Goal: Task Accomplishment & Management: Manage account settings

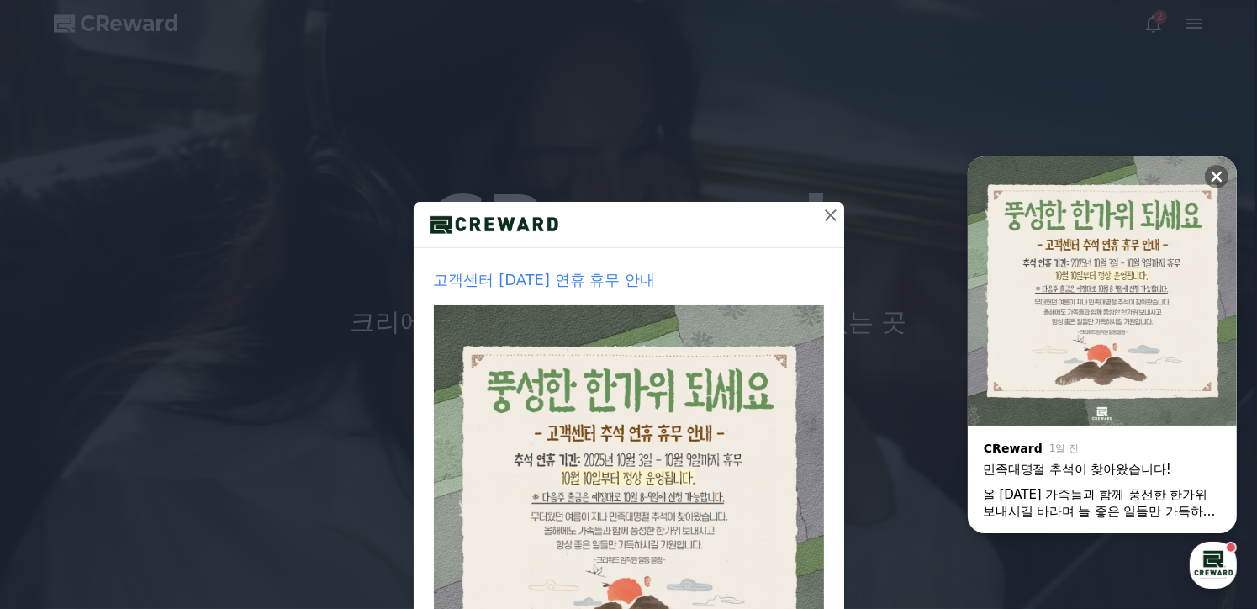
click at [825, 213] on icon at bounding box center [831, 215] width 12 height 12
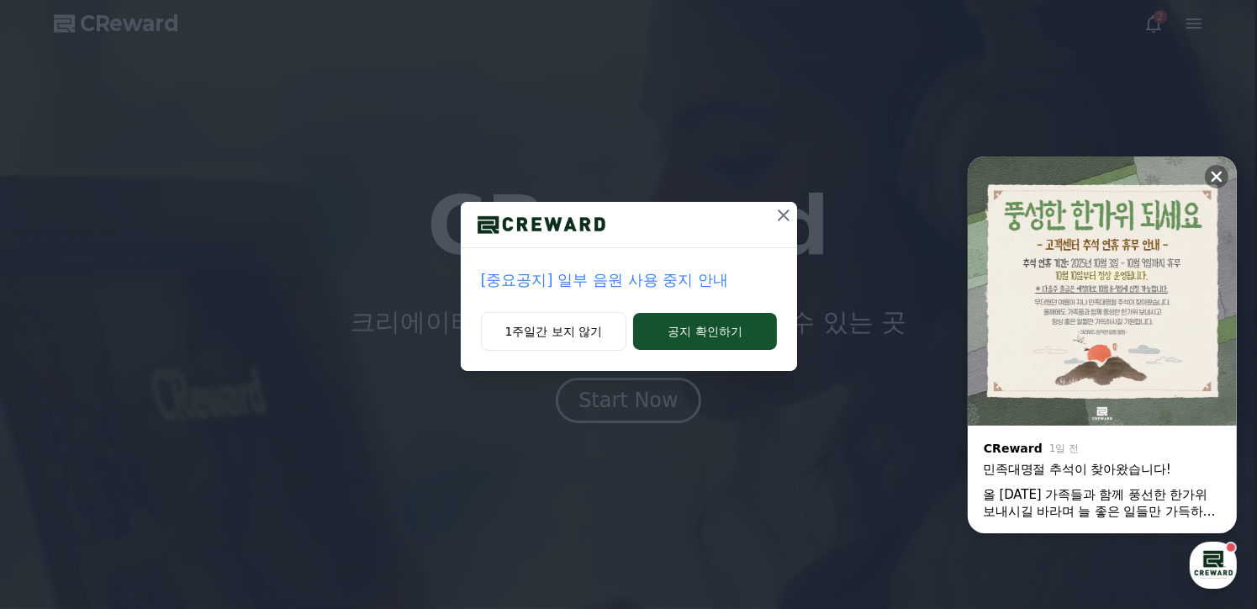
click at [785, 219] on icon at bounding box center [784, 215] width 20 height 20
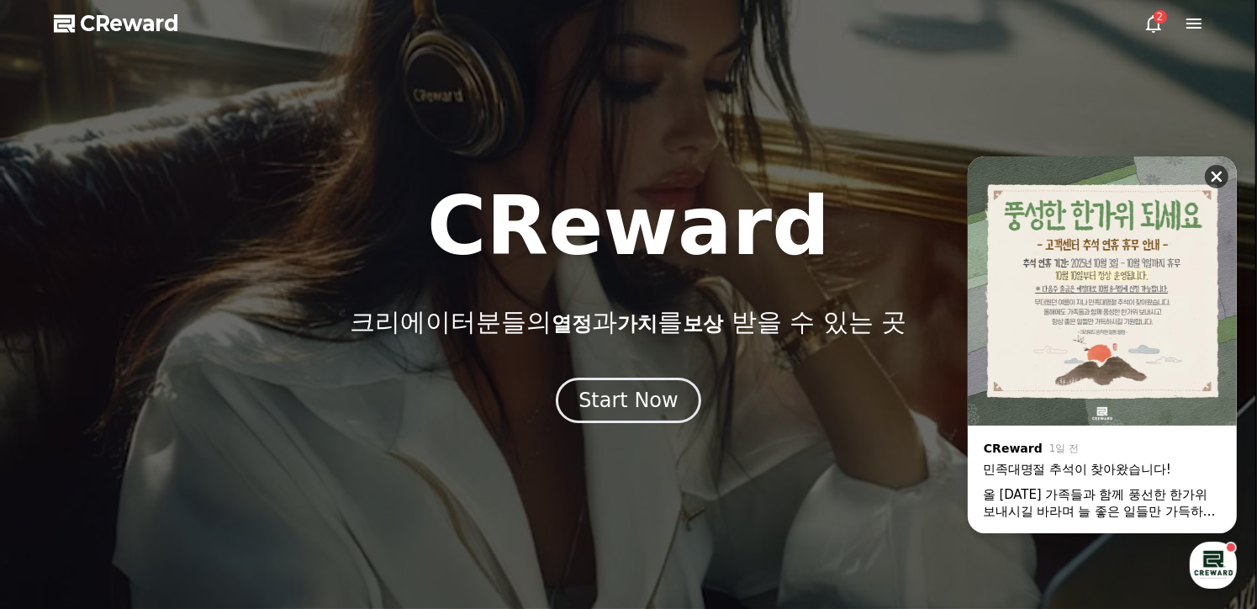
click at [1217, 174] on icon at bounding box center [1217, 177] width 11 height 11
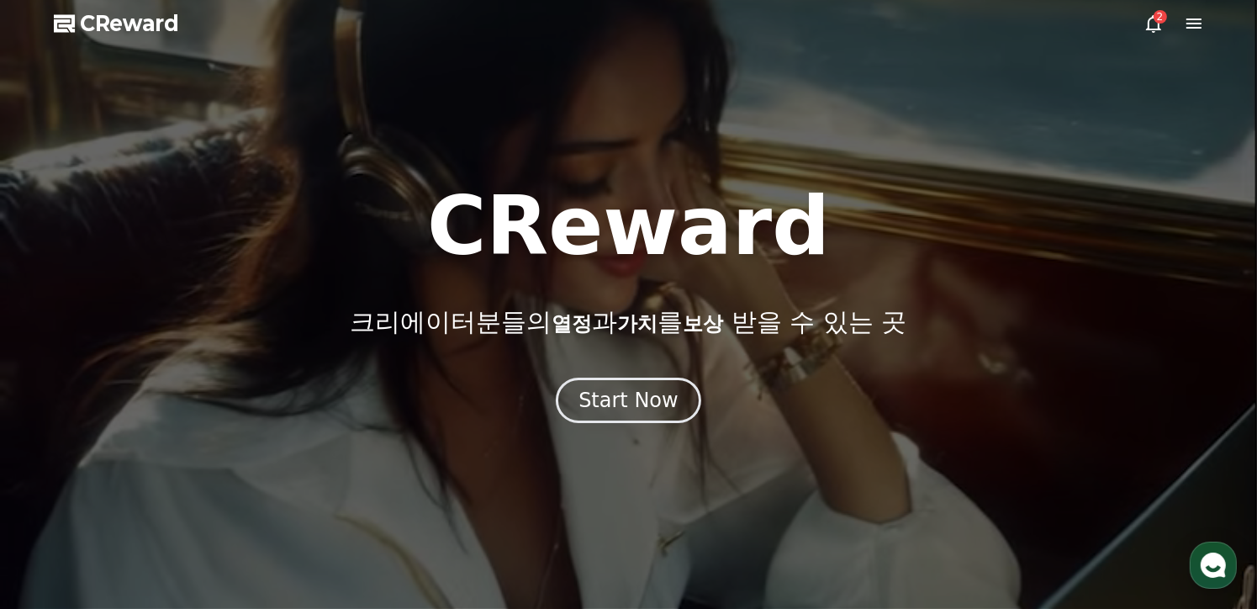
click at [1159, 33] on icon at bounding box center [1153, 23] width 20 height 20
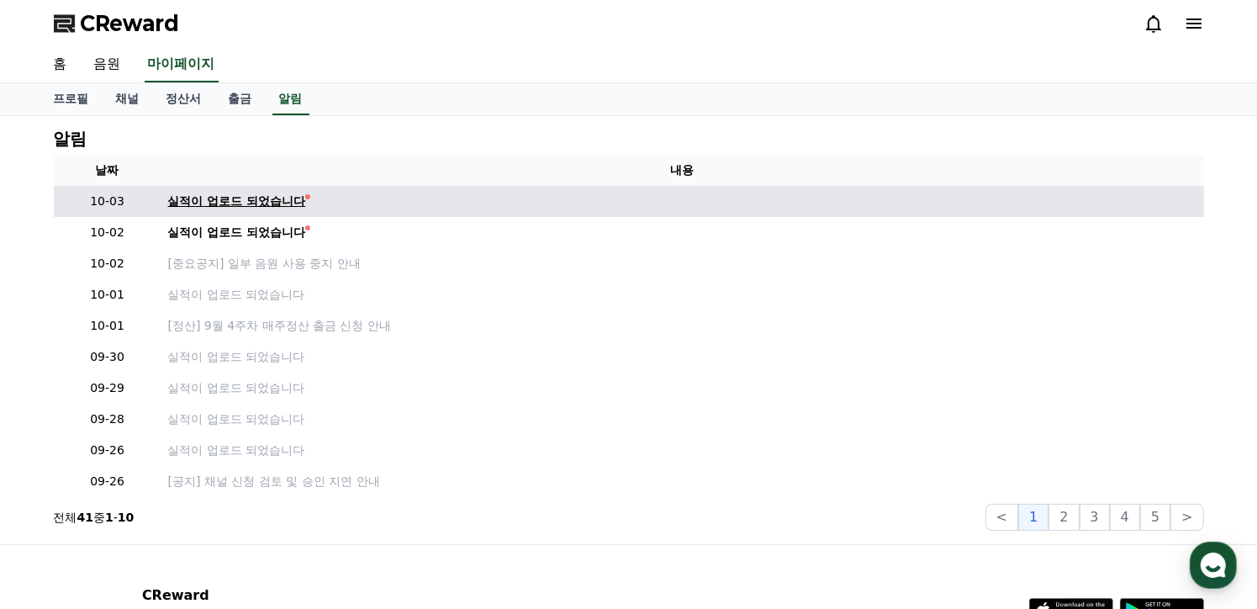
click at [240, 203] on div "실적이 업로드 되었습니다" at bounding box center [237, 202] width 138 height 18
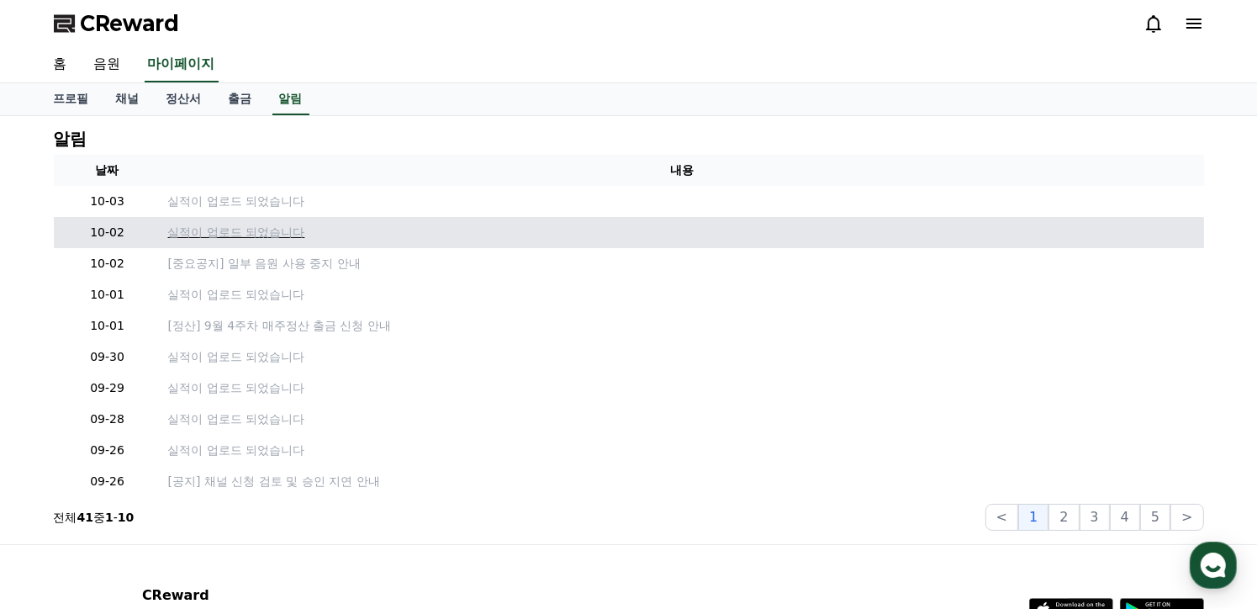
click at [260, 237] on p "실적이 업로드 되었습니다" at bounding box center [682, 233] width 1029 height 18
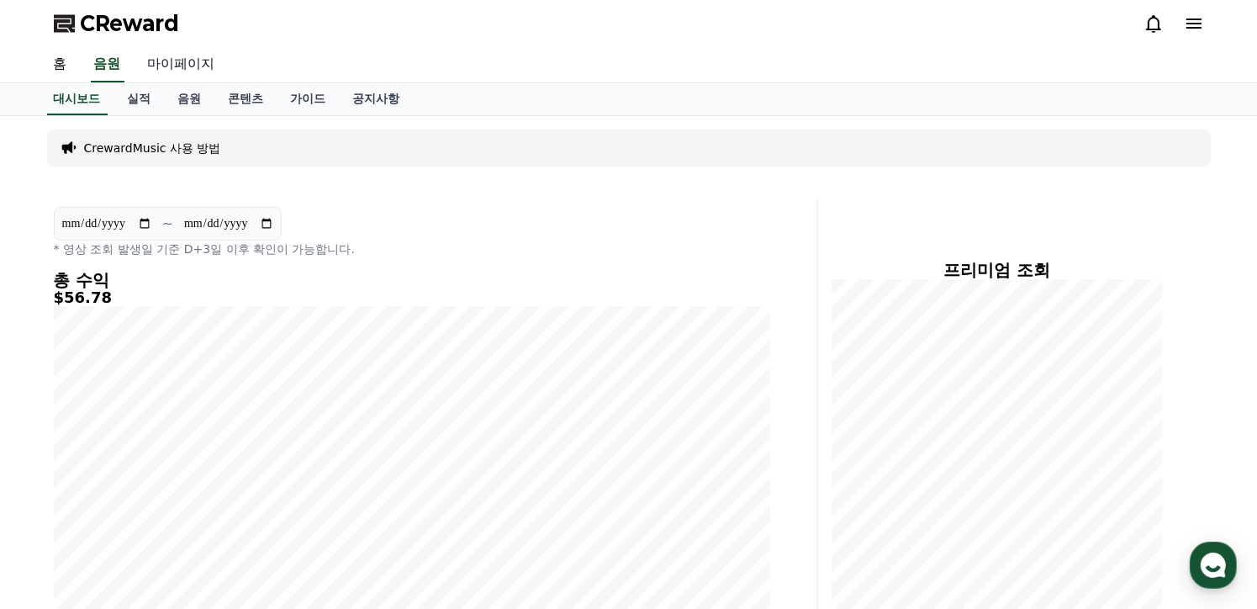
click at [166, 63] on link "마이페이지" at bounding box center [182, 64] width 94 height 35
select select "**********"
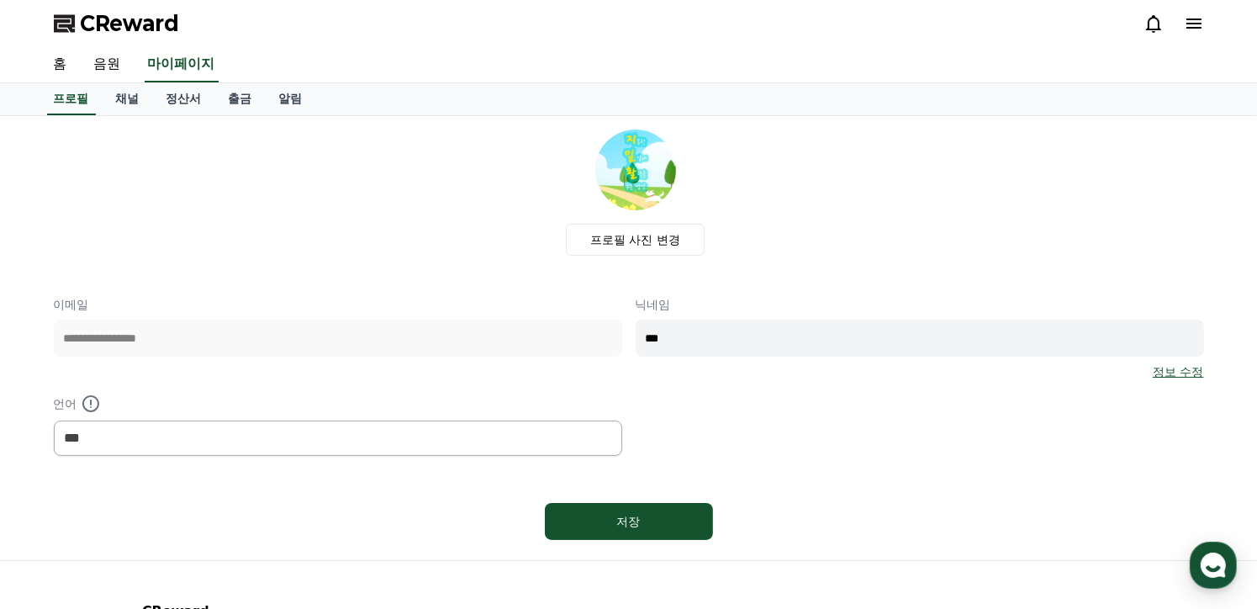
click at [1183, 374] on link "정보 수정" at bounding box center [1178, 371] width 50 height 17
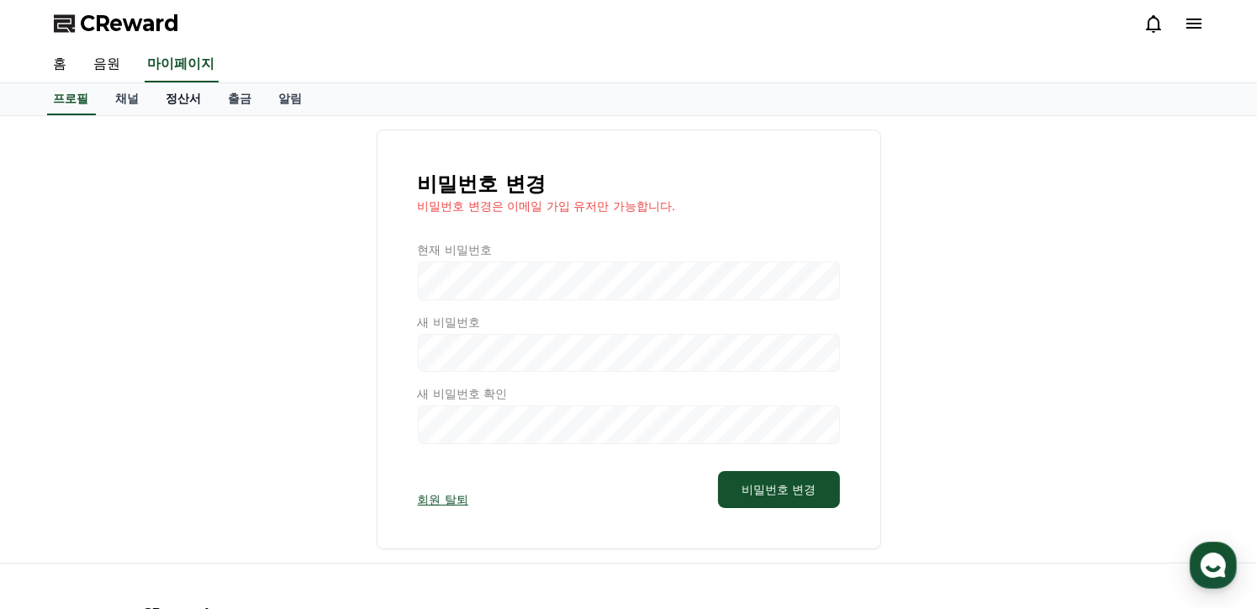
click at [192, 92] on link "정산서" at bounding box center [184, 99] width 62 height 32
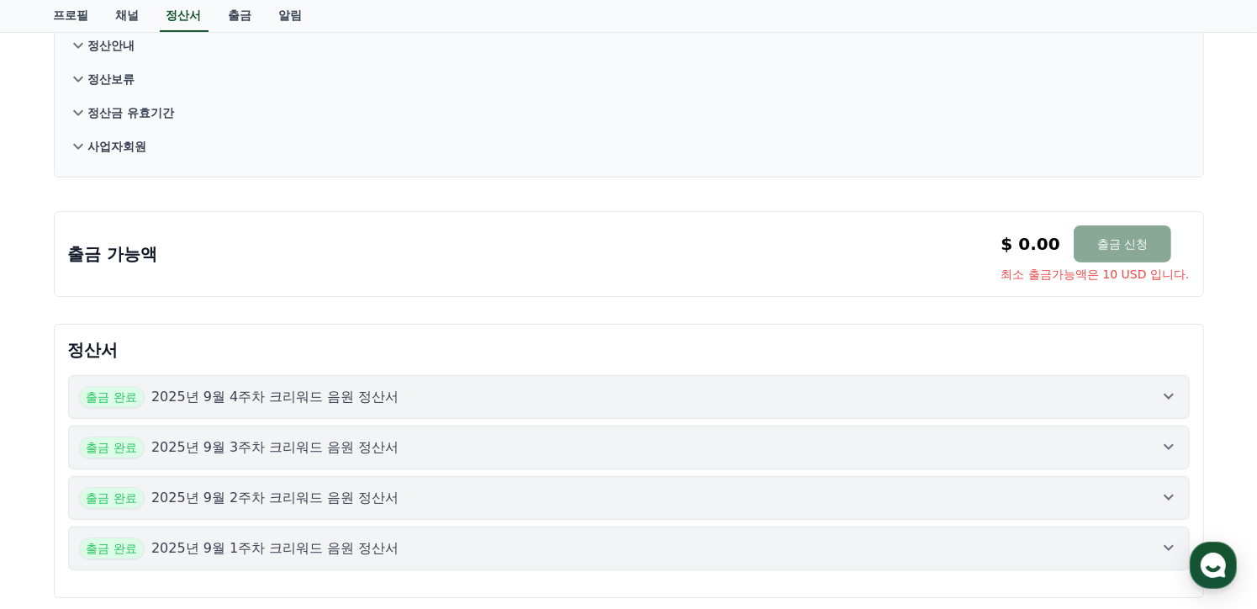
scroll to position [252, 0]
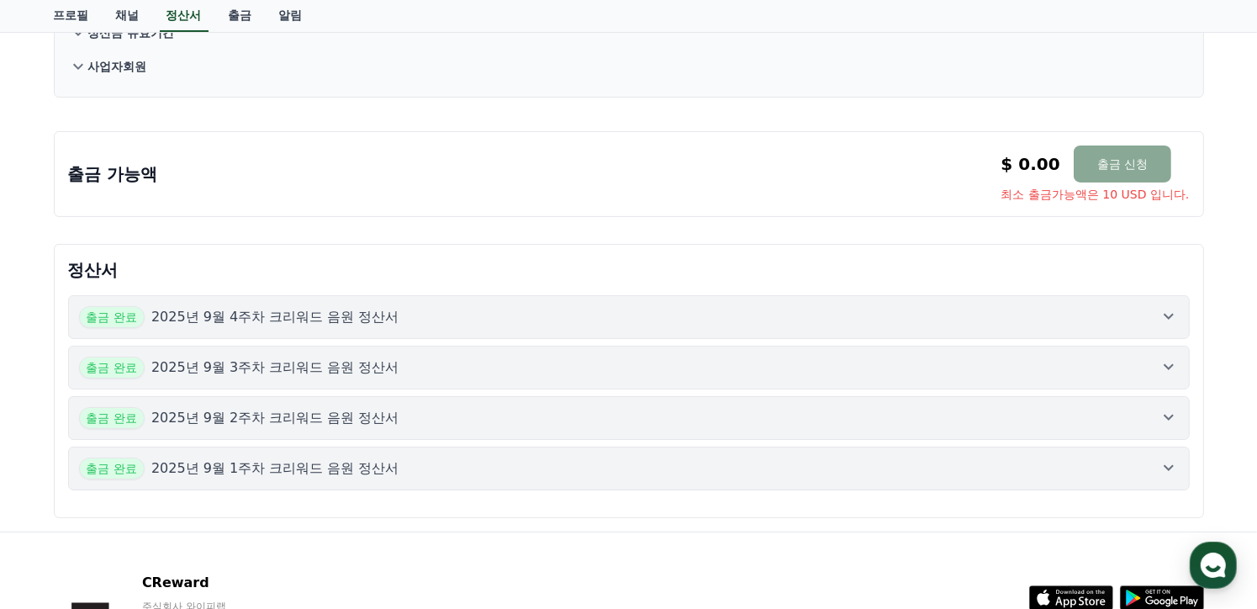
click at [1160, 316] on icon at bounding box center [1169, 316] width 20 height 20
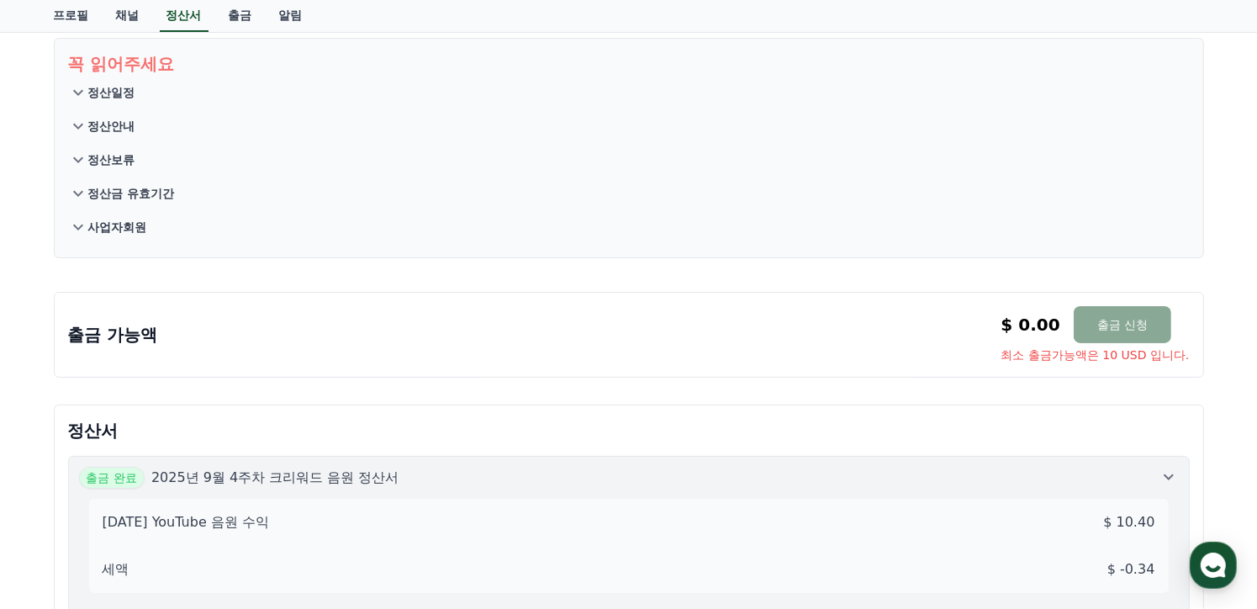
scroll to position [0, 0]
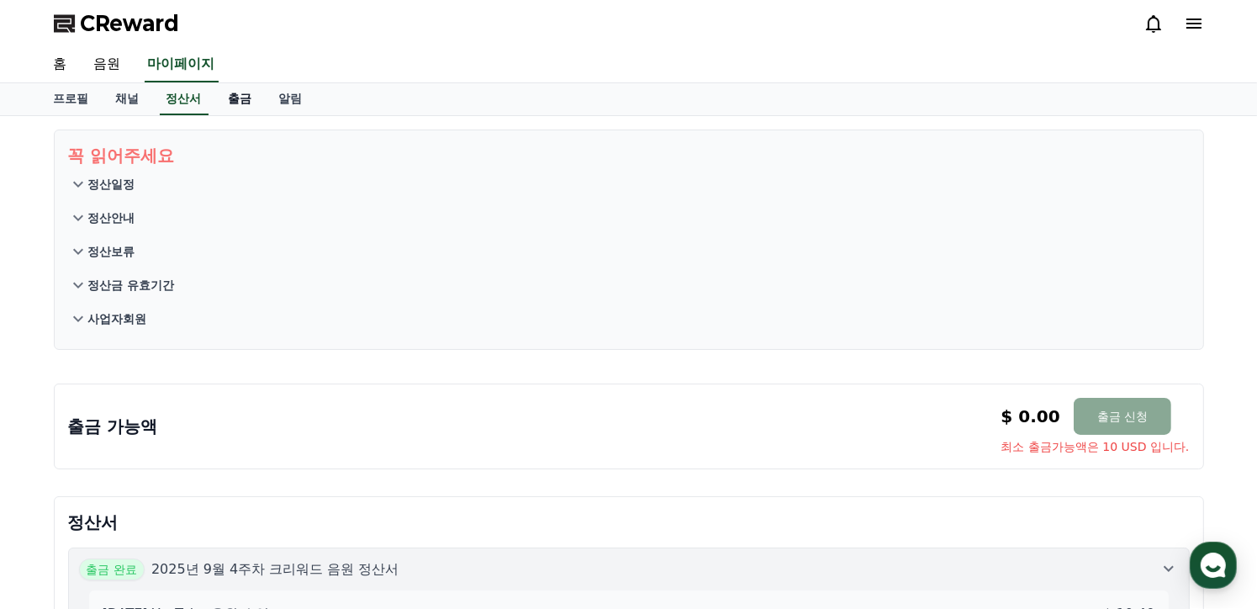
click at [239, 100] on link "출금" at bounding box center [240, 99] width 50 height 32
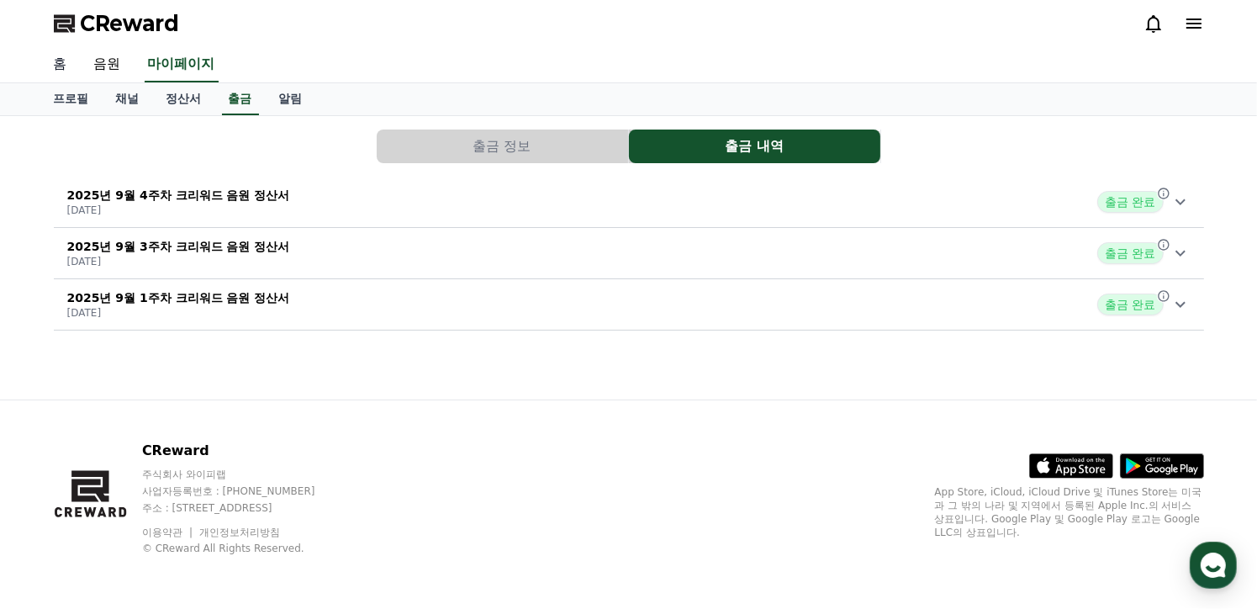
click at [68, 68] on link "홈" at bounding box center [60, 64] width 40 height 35
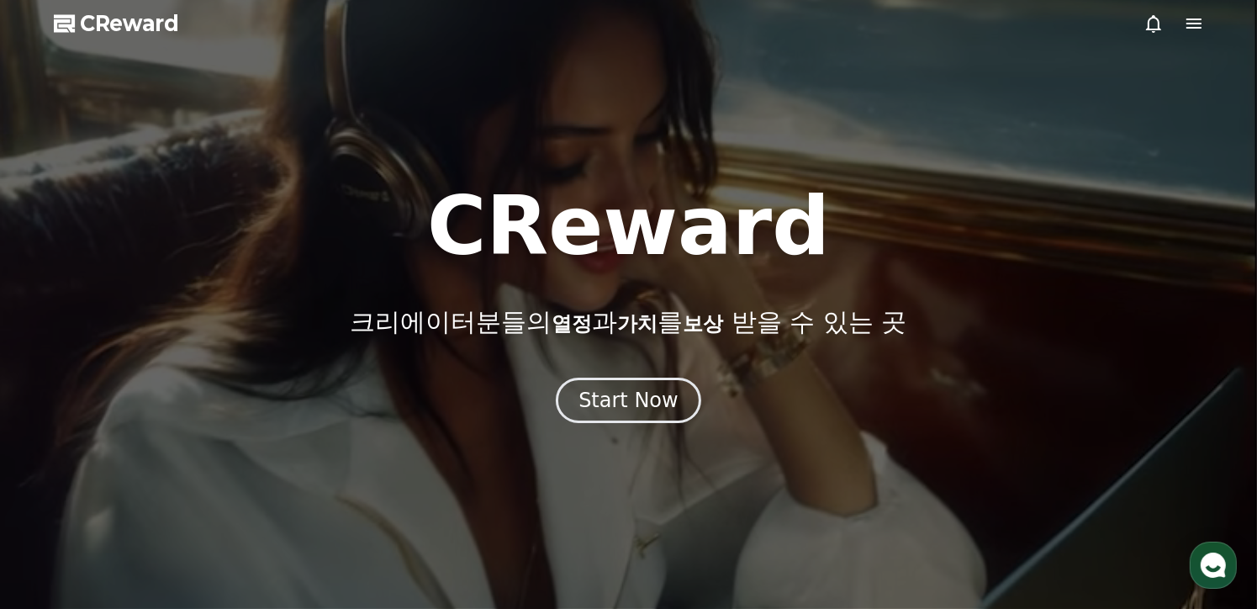
click at [1163, 23] on icon at bounding box center [1153, 23] width 20 height 20
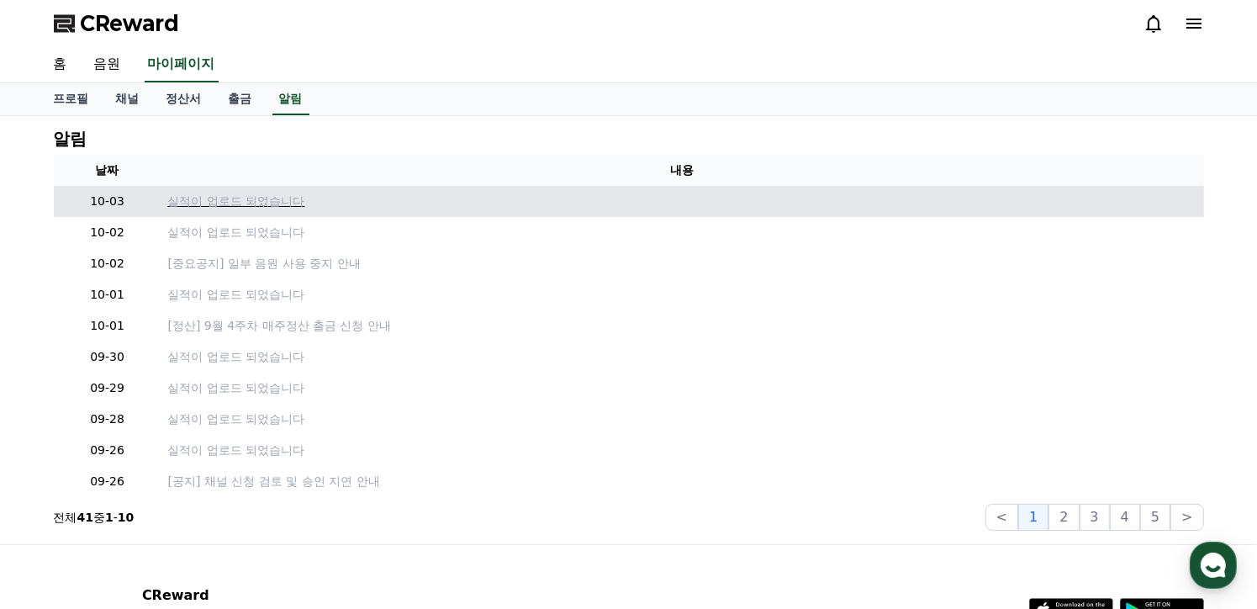
click at [255, 203] on p "실적이 업로드 되었습니다" at bounding box center [682, 202] width 1029 height 18
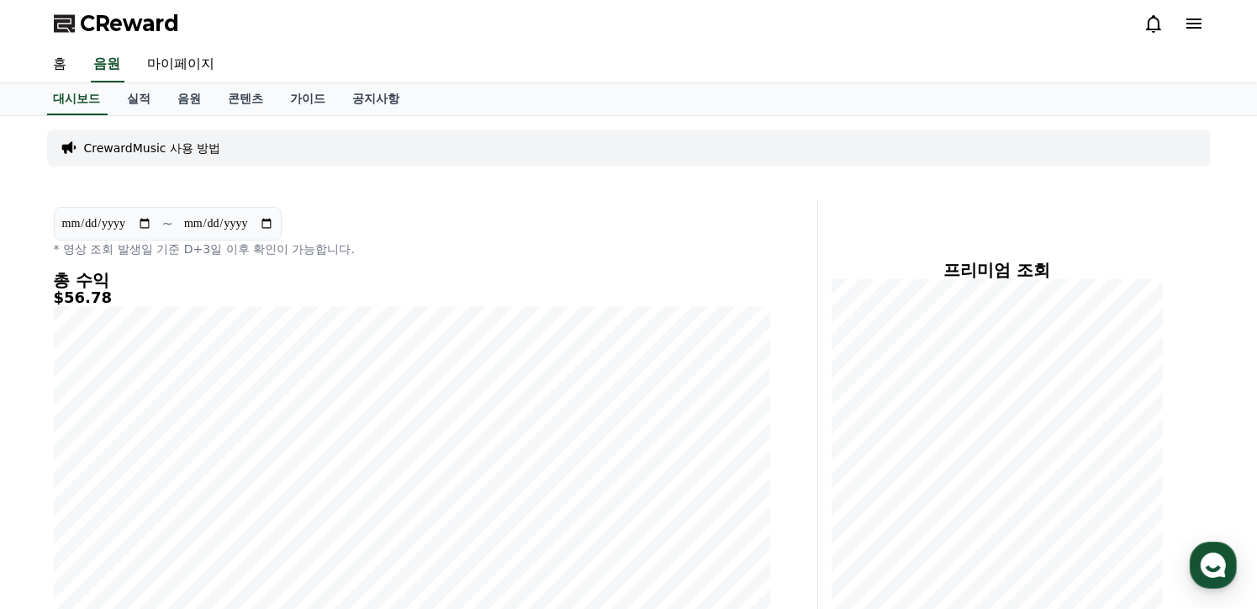
click at [1167, 14] on div at bounding box center [1173, 23] width 61 height 20
click at [1154, 21] on icon at bounding box center [1153, 23] width 20 height 20
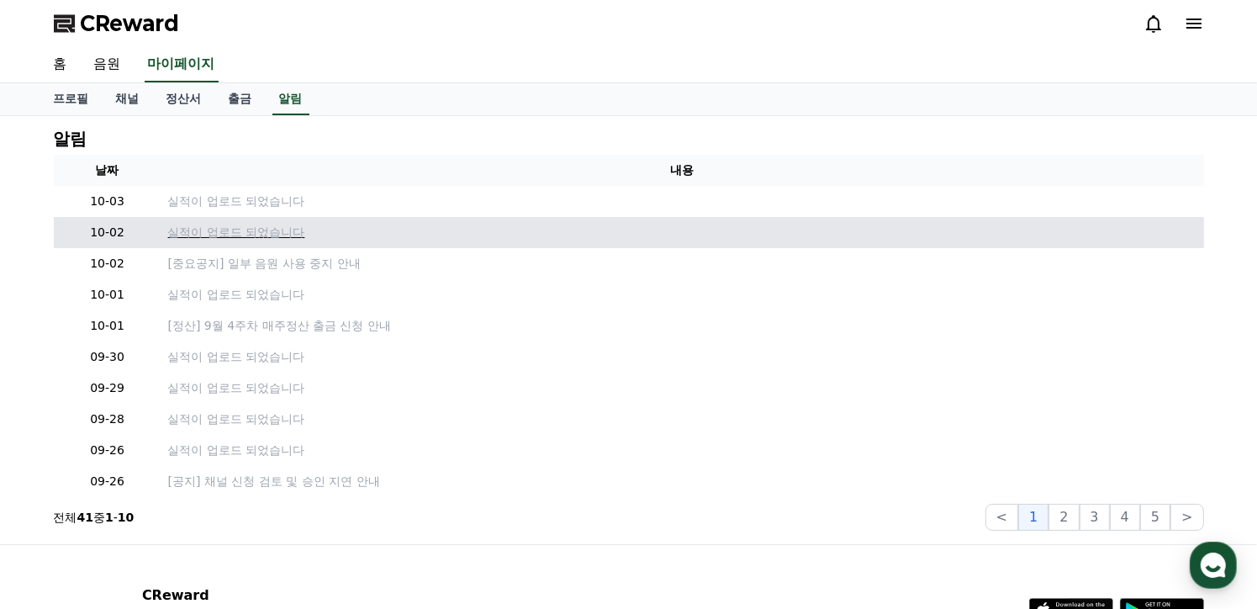
click at [291, 238] on p "실적이 업로드 되었습니다" at bounding box center [682, 233] width 1029 height 18
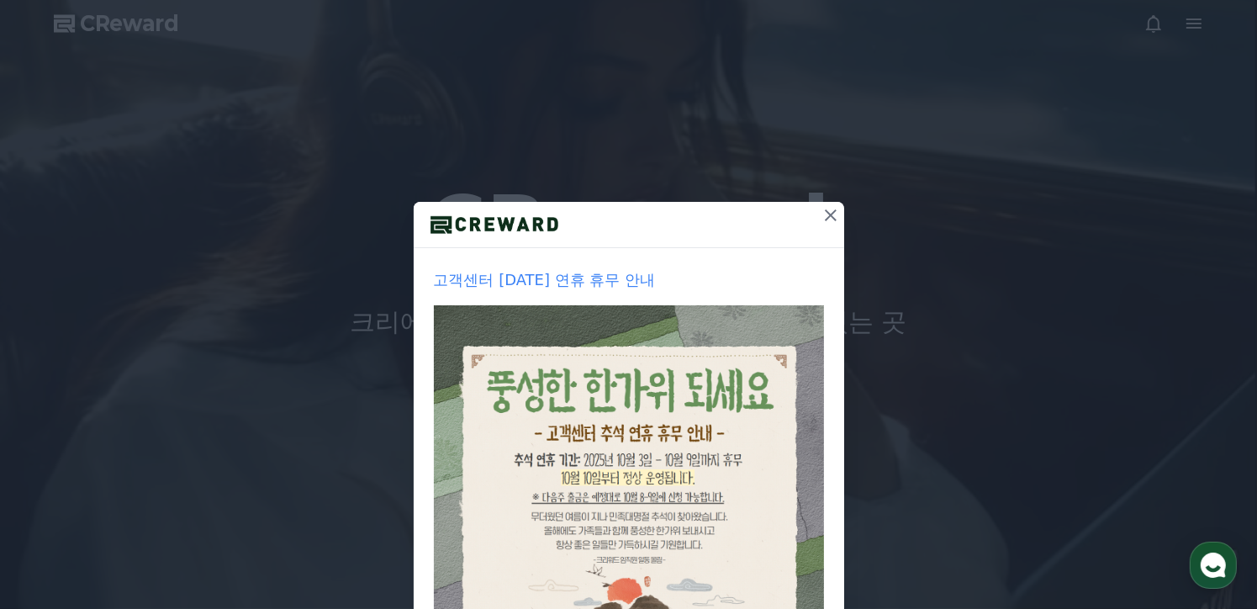
click at [821, 214] on icon at bounding box center [831, 215] width 20 height 20
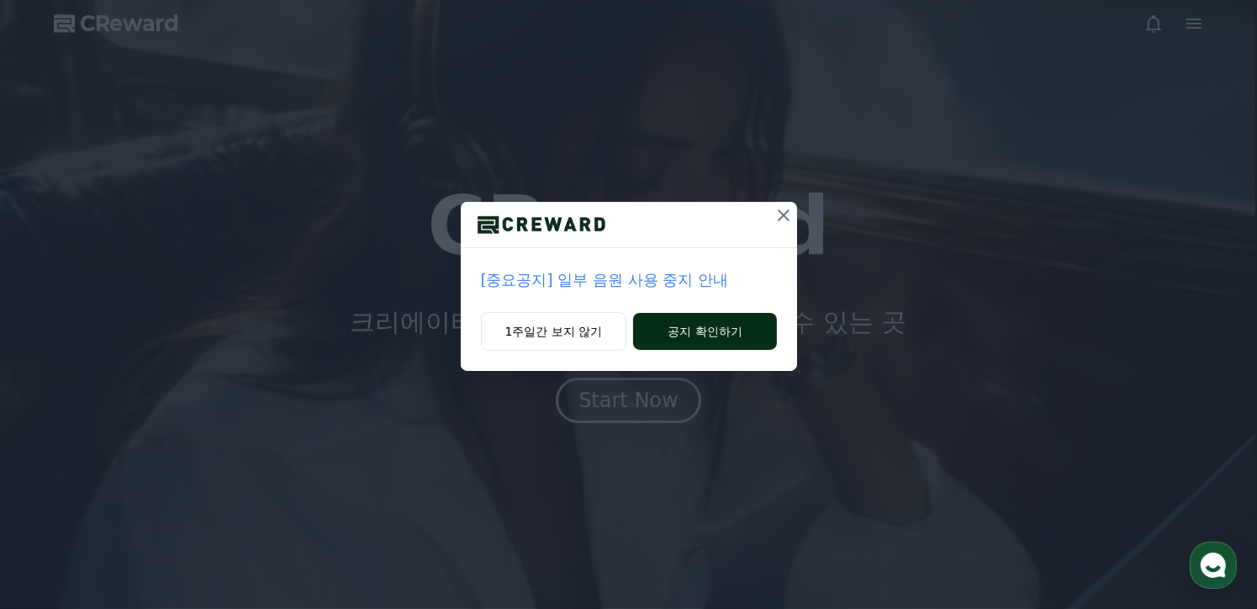
click at [727, 324] on button "공지 확인하기" at bounding box center [704, 331] width 143 height 37
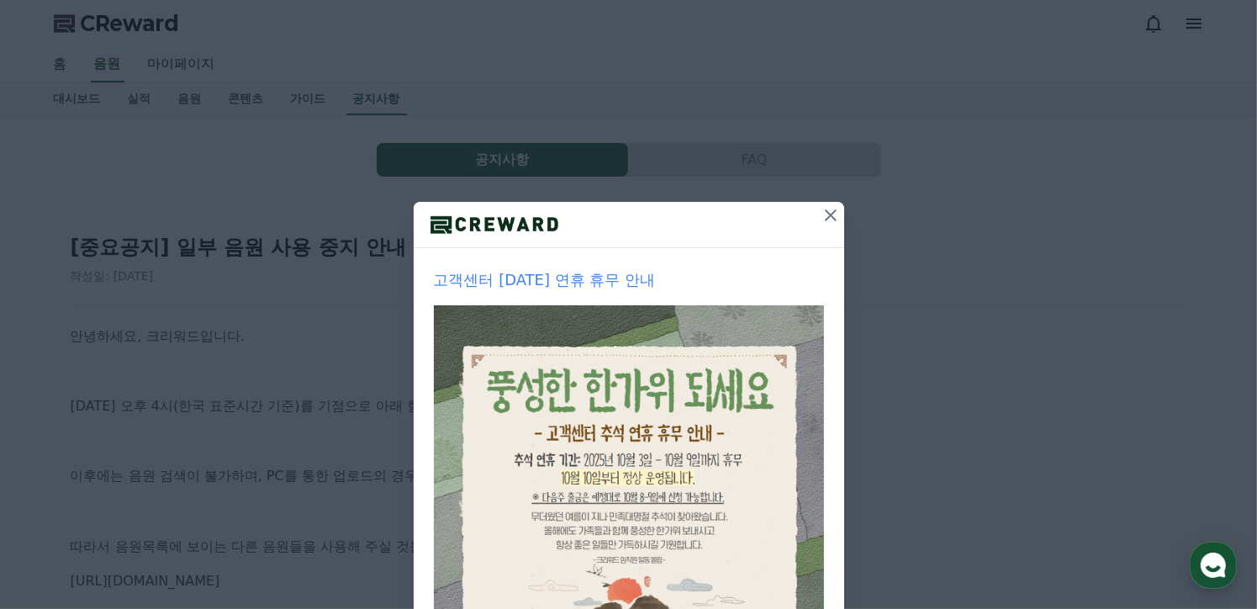
click at [821, 219] on icon at bounding box center [831, 215] width 20 height 20
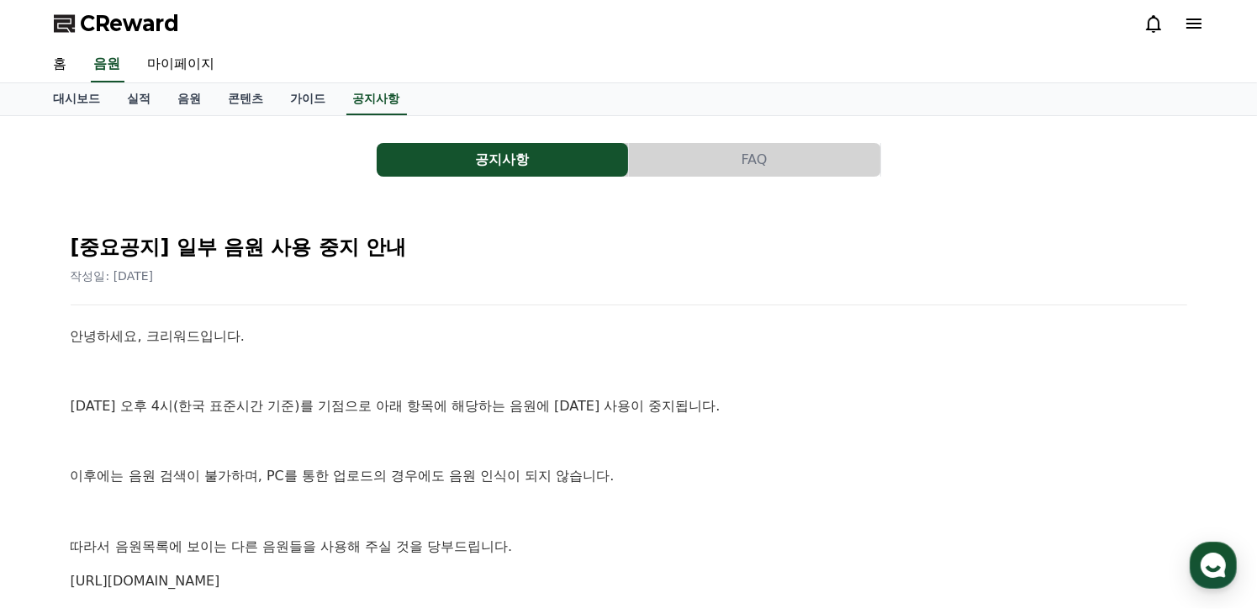
click at [1154, 29] on icon at bounding box center [1153, 24] width 15 height 18
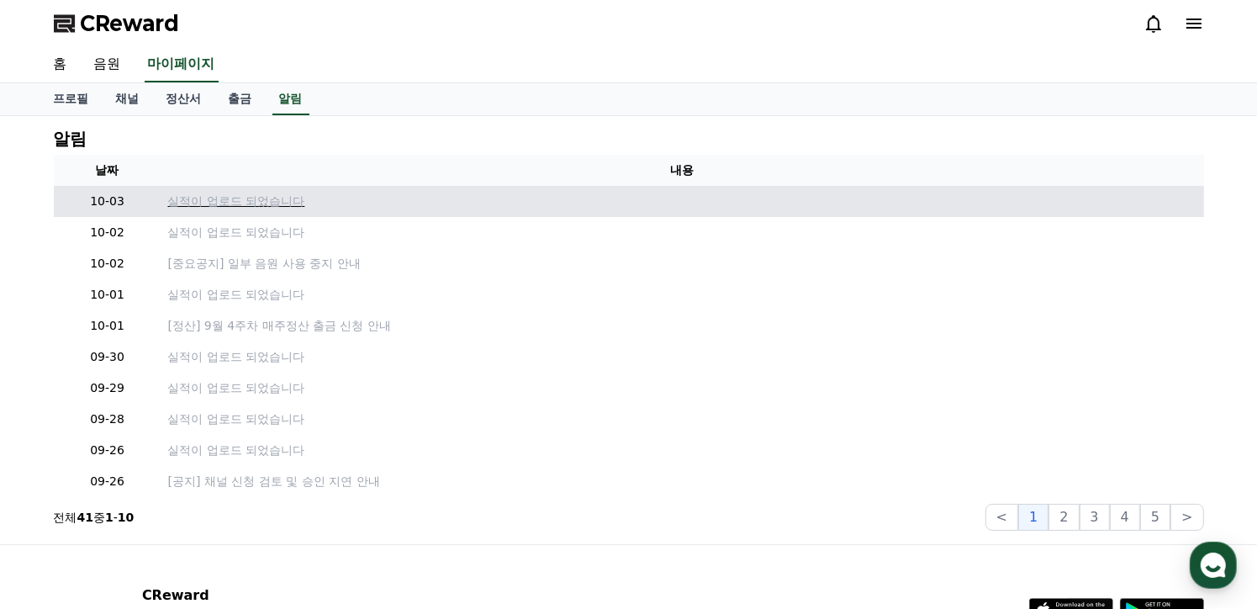
click at [291, 196] on p "실적이 업로드 되었습니다" at bounding box center [682, 202] width 1029 height 18
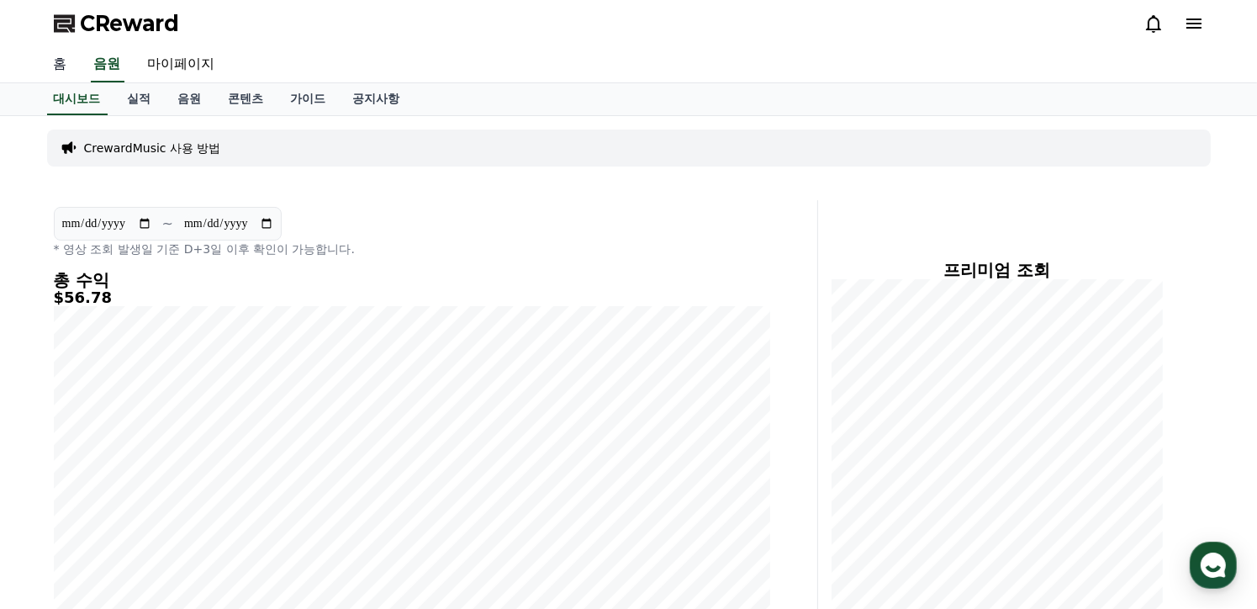
click at [63, 70] on link "홈" at bounding box center [60, 64] width 40 height 35
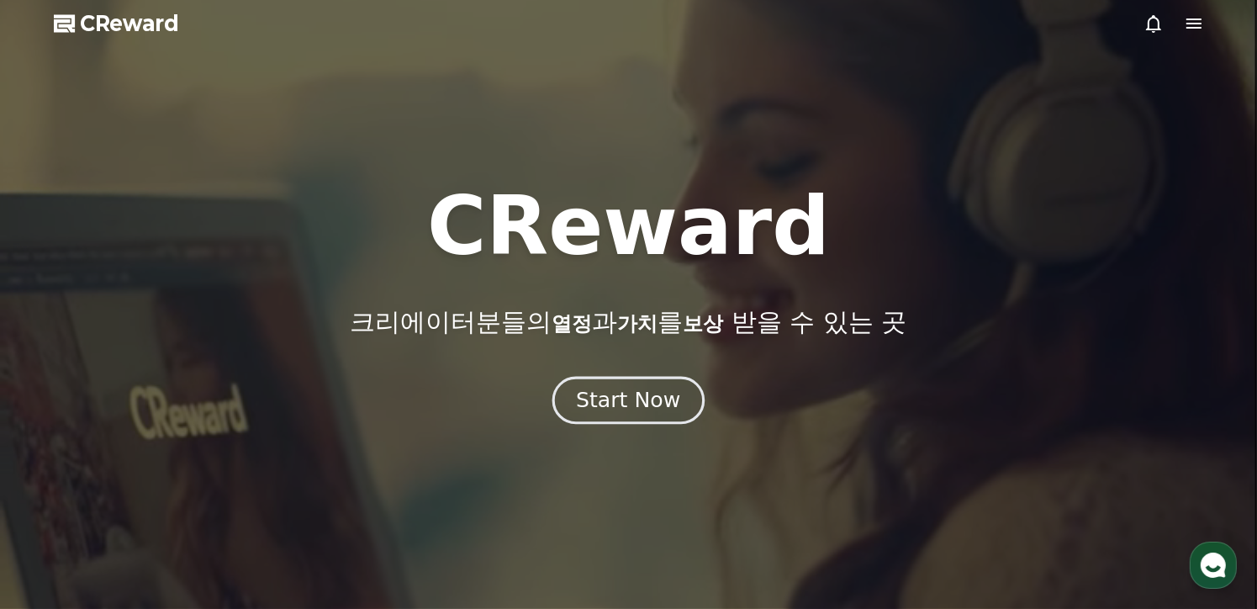
click at [602, 393] on div "Start Now" at bounding box center [628, 400] width 104 height 29
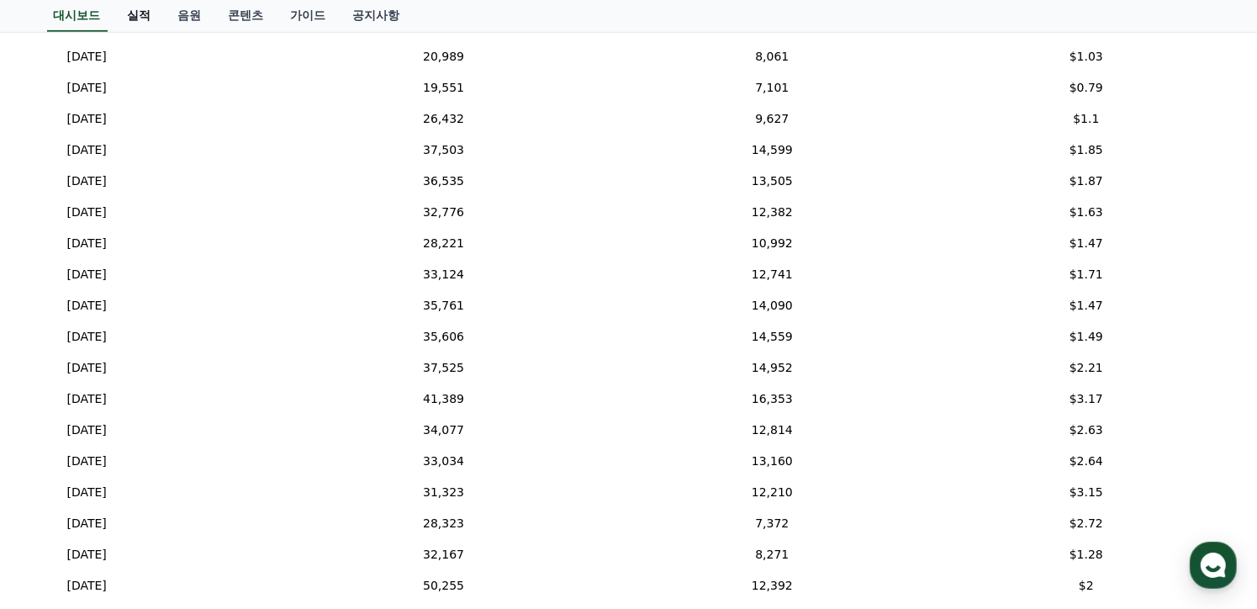
click at [137, 16] on link "실적" at bounding box center [139, 16] width 50 height 32
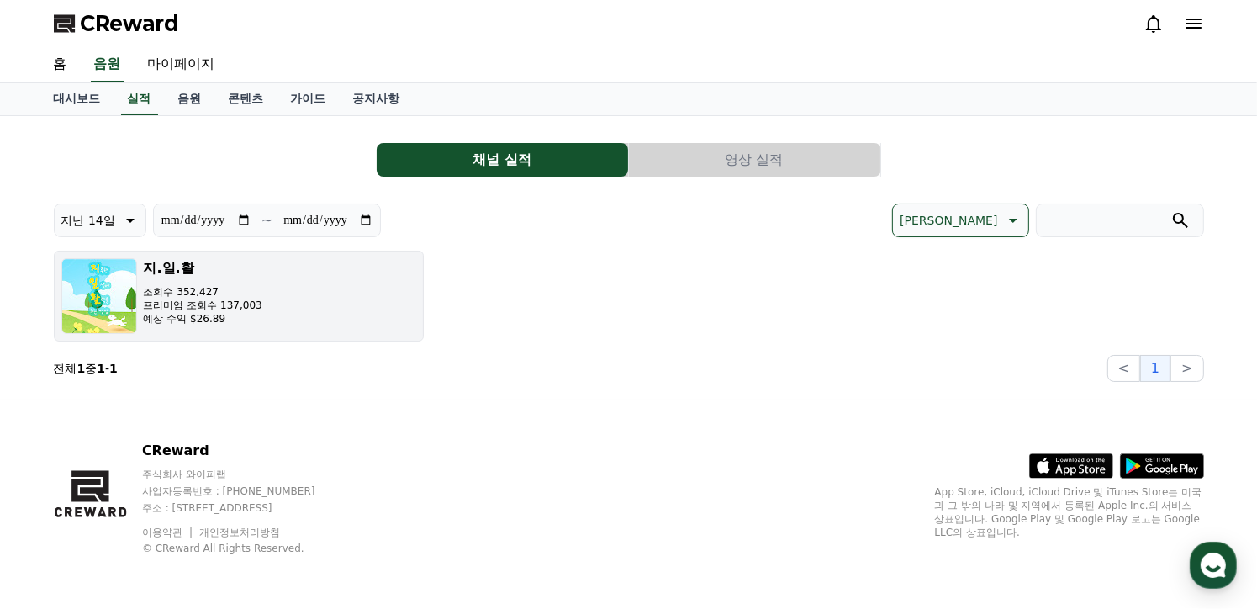
click at [225, 296] on p "조회수 352,427" at bounding box center [203, 291] width 119 height 13
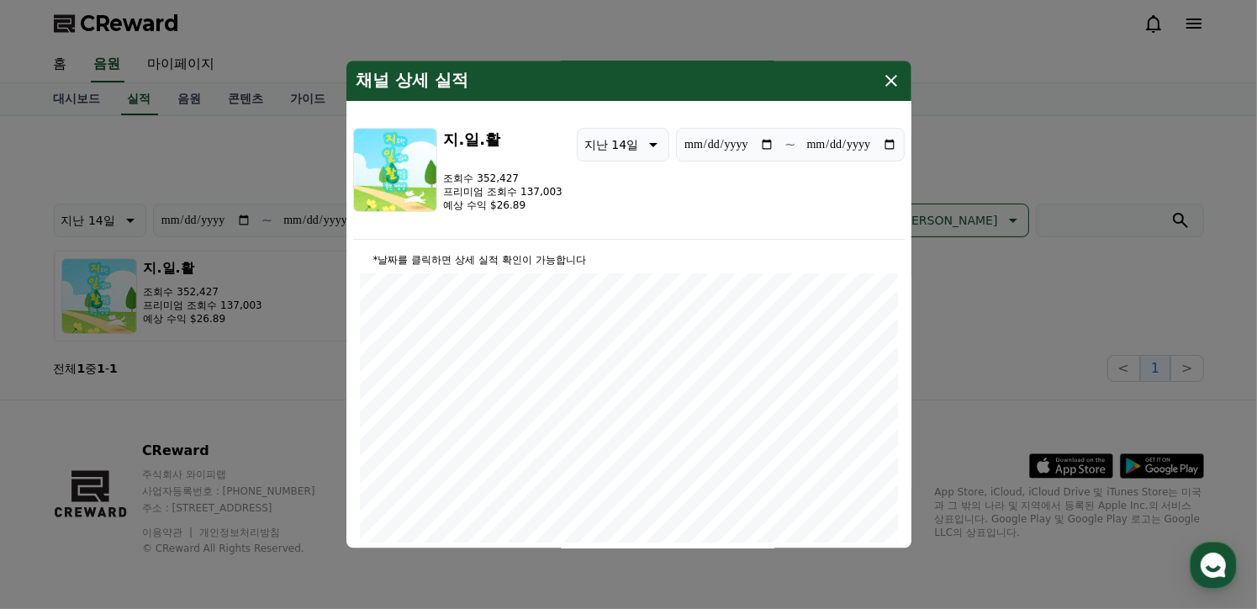
click at [896, 77] on icon "modal" at bounding box center [891, 81] width 20 height 20
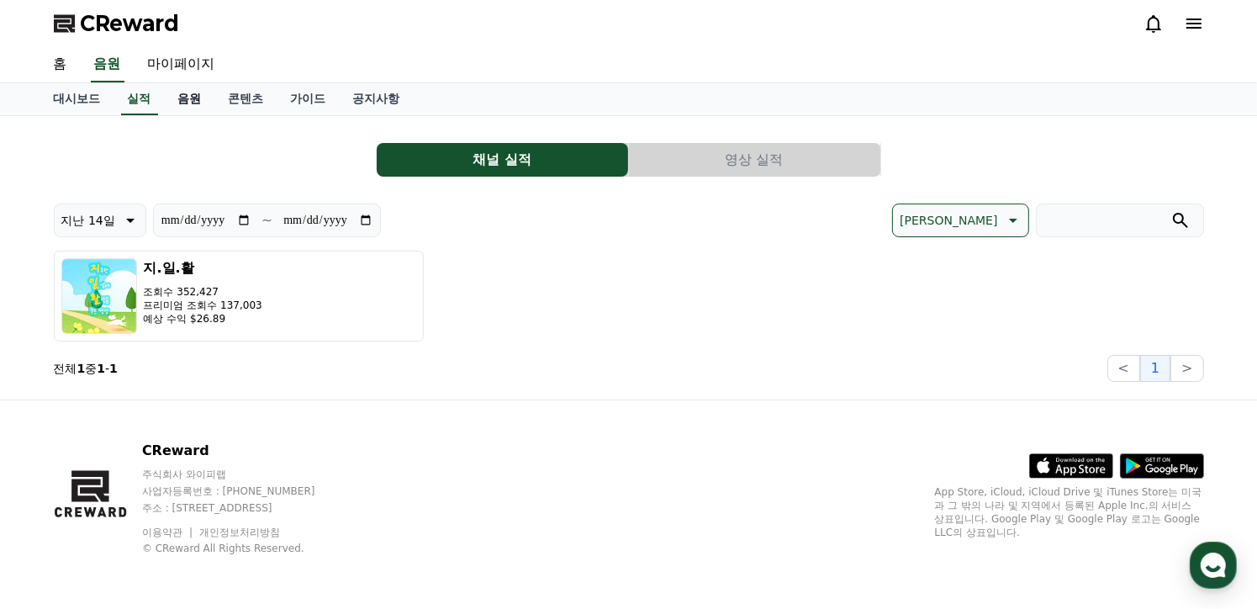
click at [195, 103] on link "음원" at bounding box center [190, 99] width 50 height 32
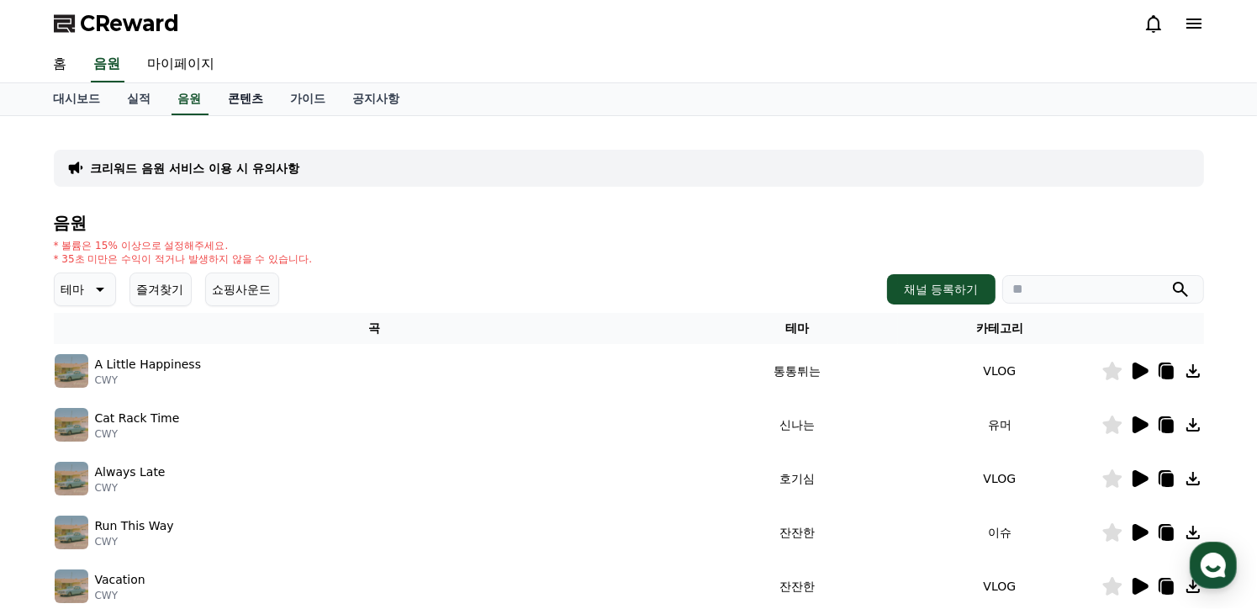
click at [242, 103] on link "콘텐츠" at bounding box center [246, 99] width 62 height 32
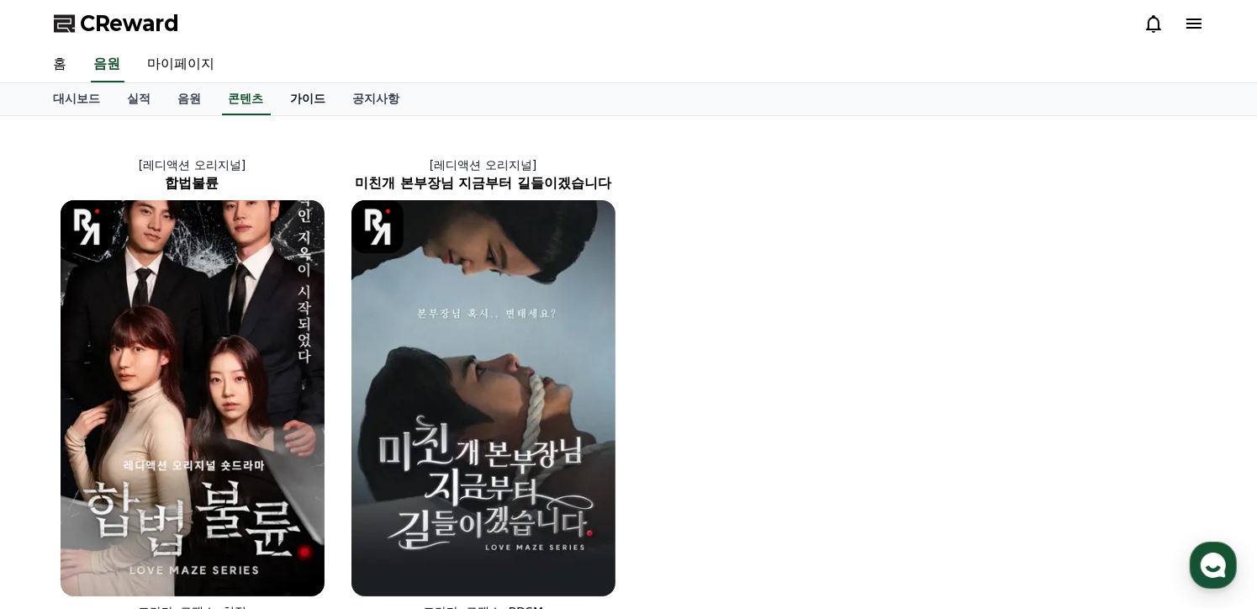
click at [299, 102] on link "가이드" at bounding box center [308, 99] width 62 height 32
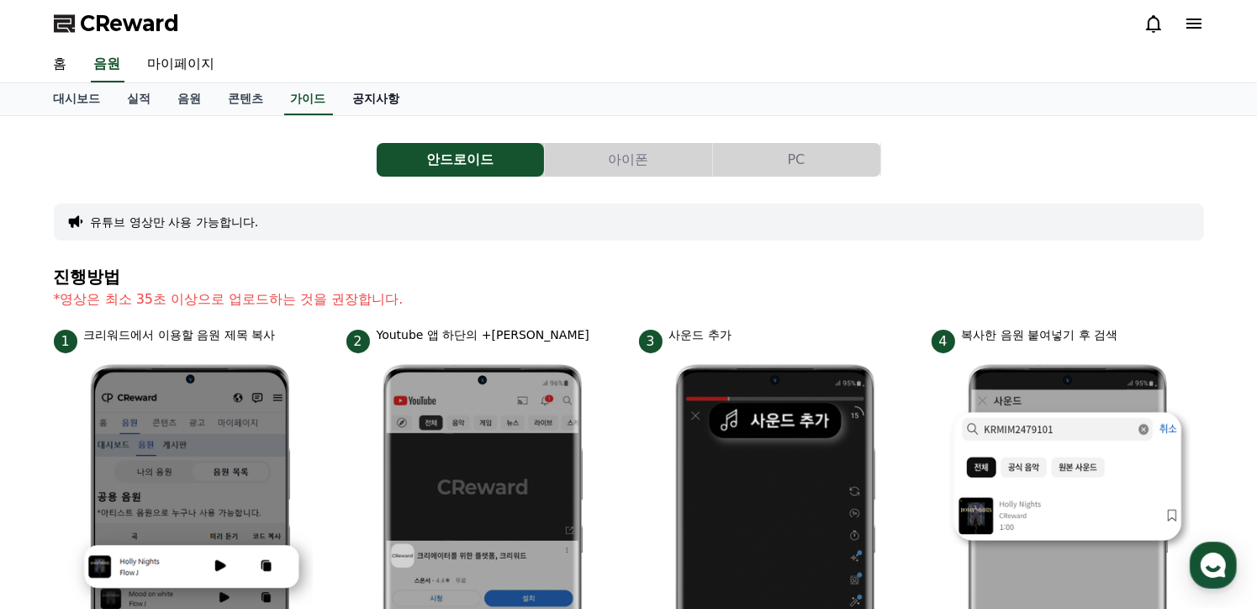
click at [363, 98] on link "공지사항" at bounding box center [377, 99] width 74 height 32
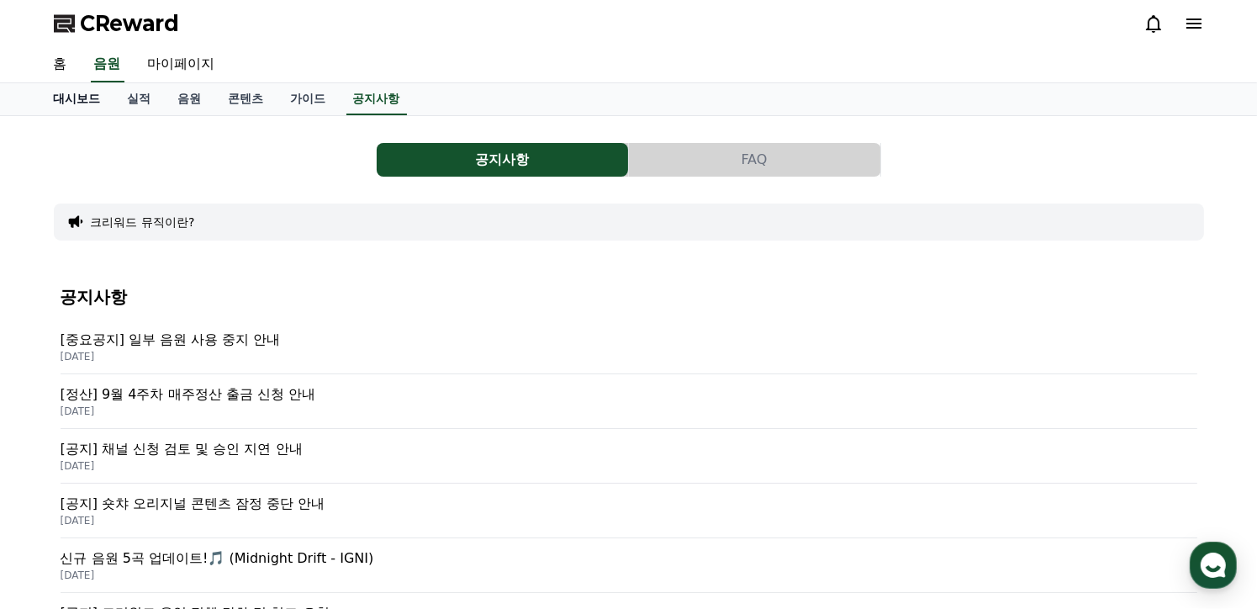
click at [90, 102] on link "대시보드" at bounding box center [77, 99] width 74 height 32
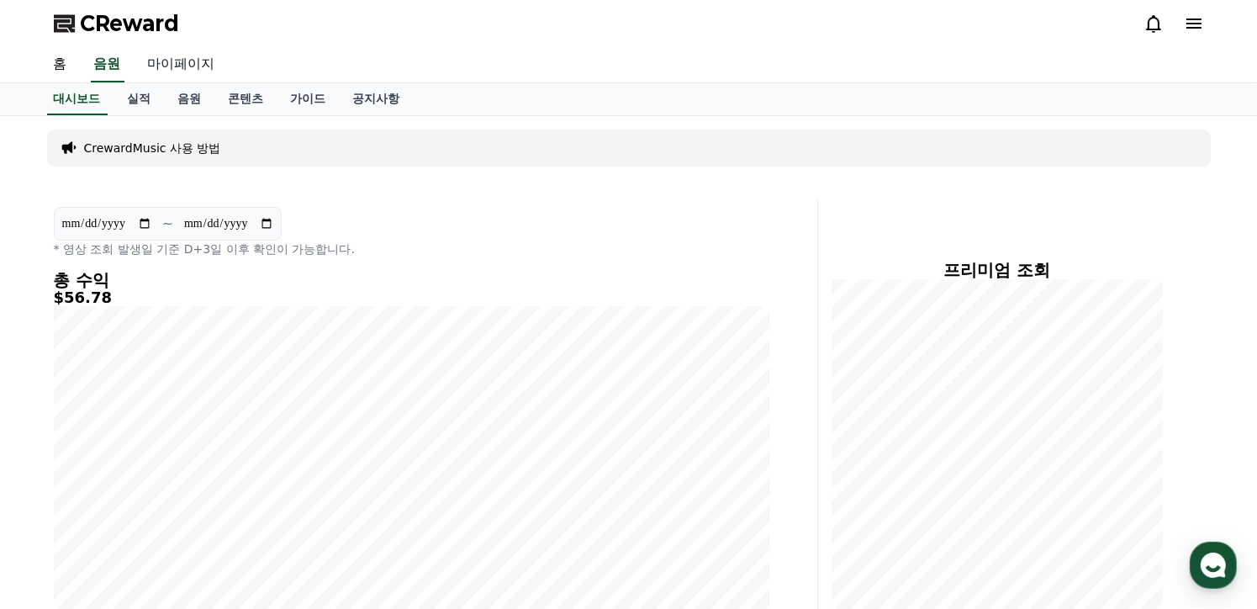
click at [169, 70] on link "마이페이지" at bounding box center [182, 64] width 94 height 35
select select "**********"
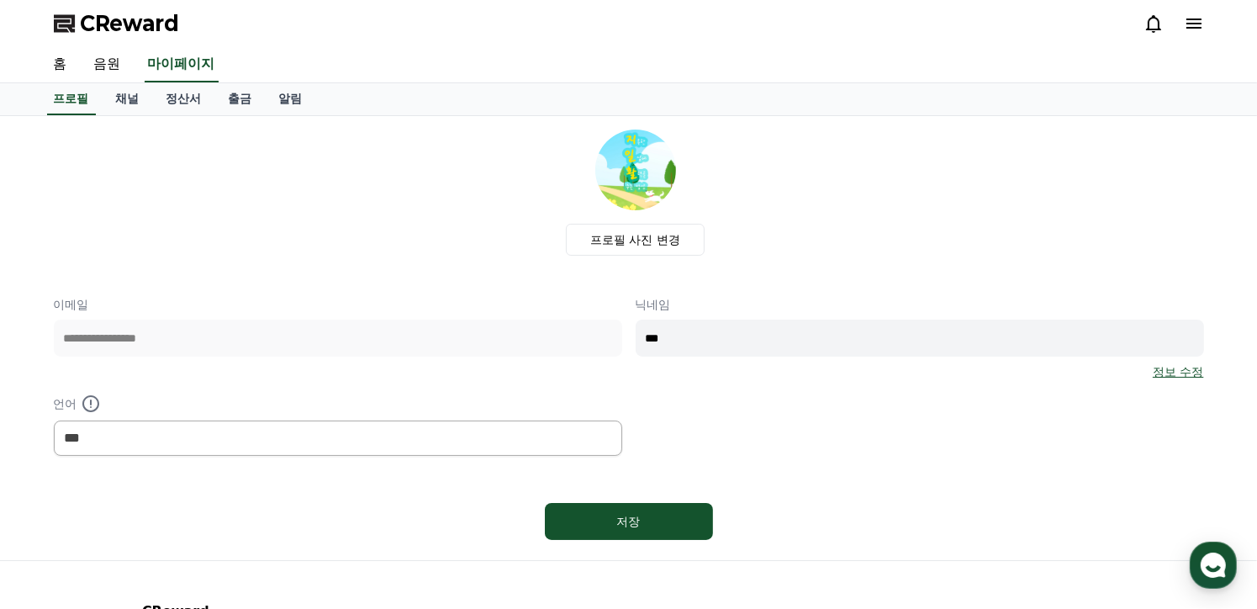
click at [1164, 376] on link "정보 수정" at bounding box center [1178, 371] width 50 height 17
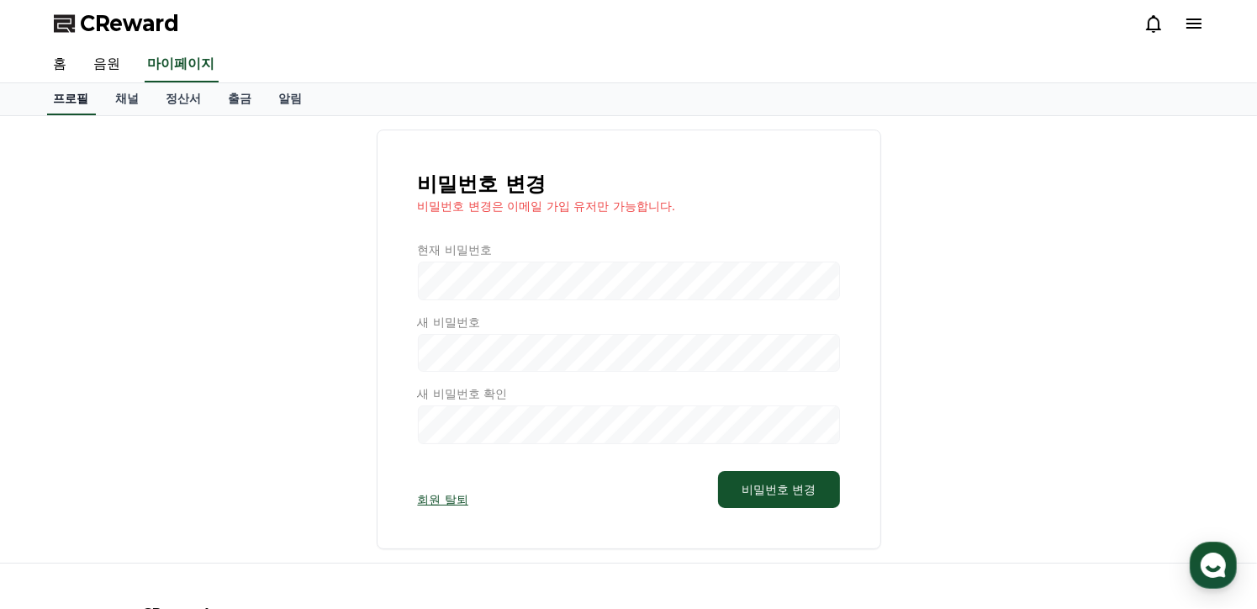
click at [87, 101] on link "프로필" at bounding box center [71, 99] width 49 height 32
select select "**********"
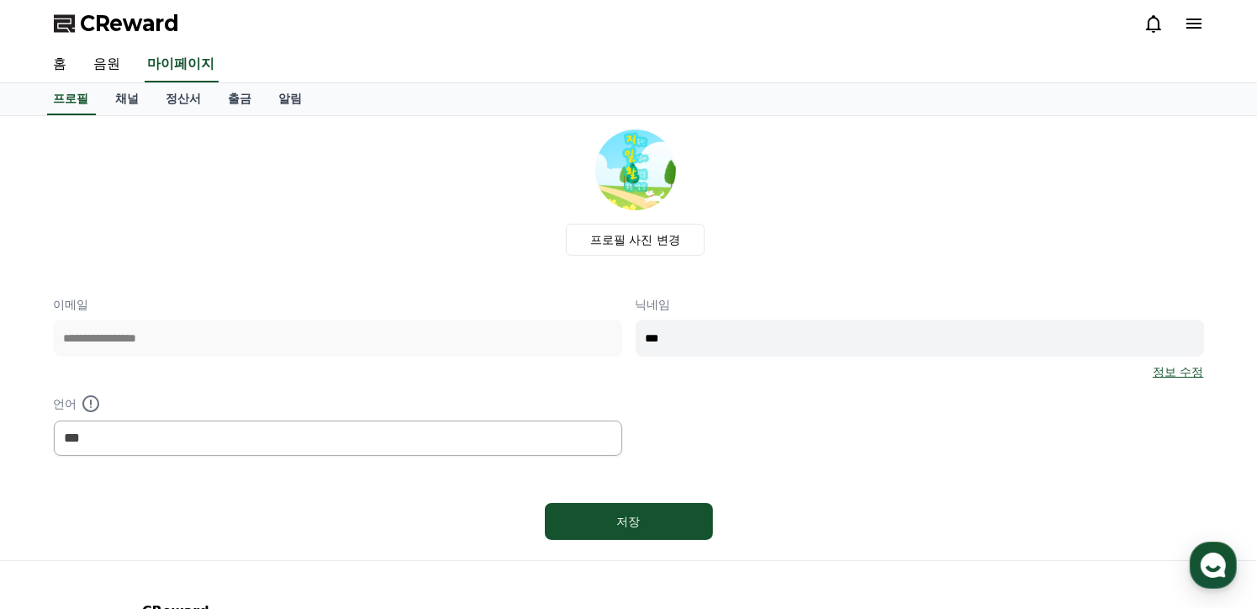
click at [1194, 36] on div at bounding box center [1173, 23] width 61 height 27
click at [1194, 28] on icon at bounding box center [1193, 23] width 15 height 10
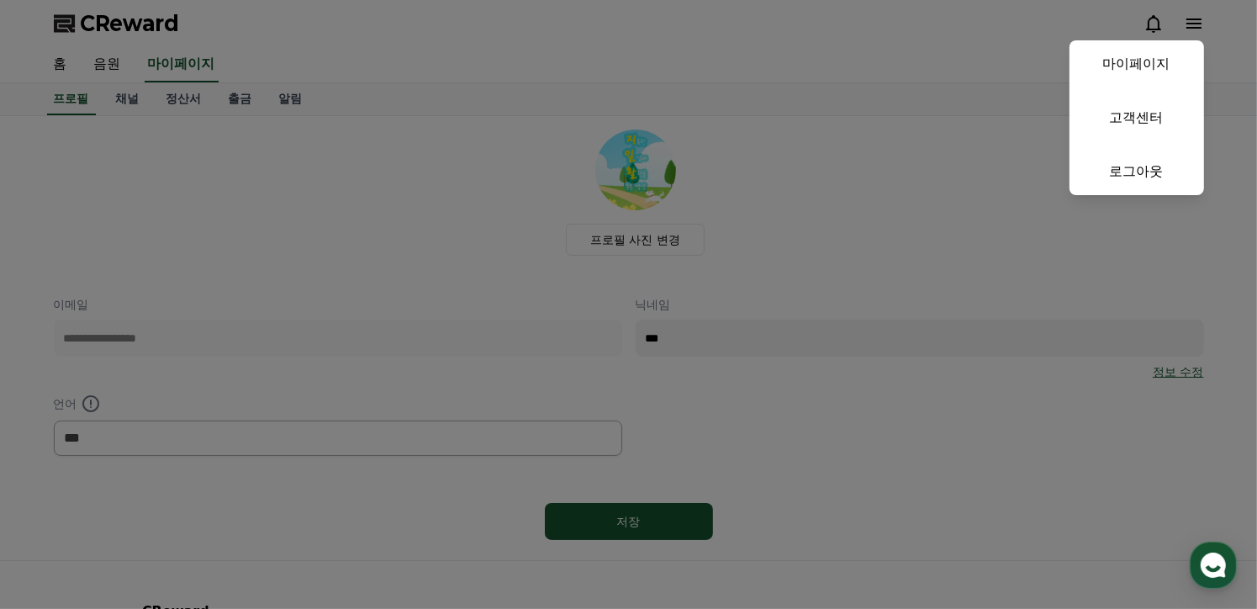
click at [1018, 245] on button "close" at bounding box center [628, 304] width 1257 height 609
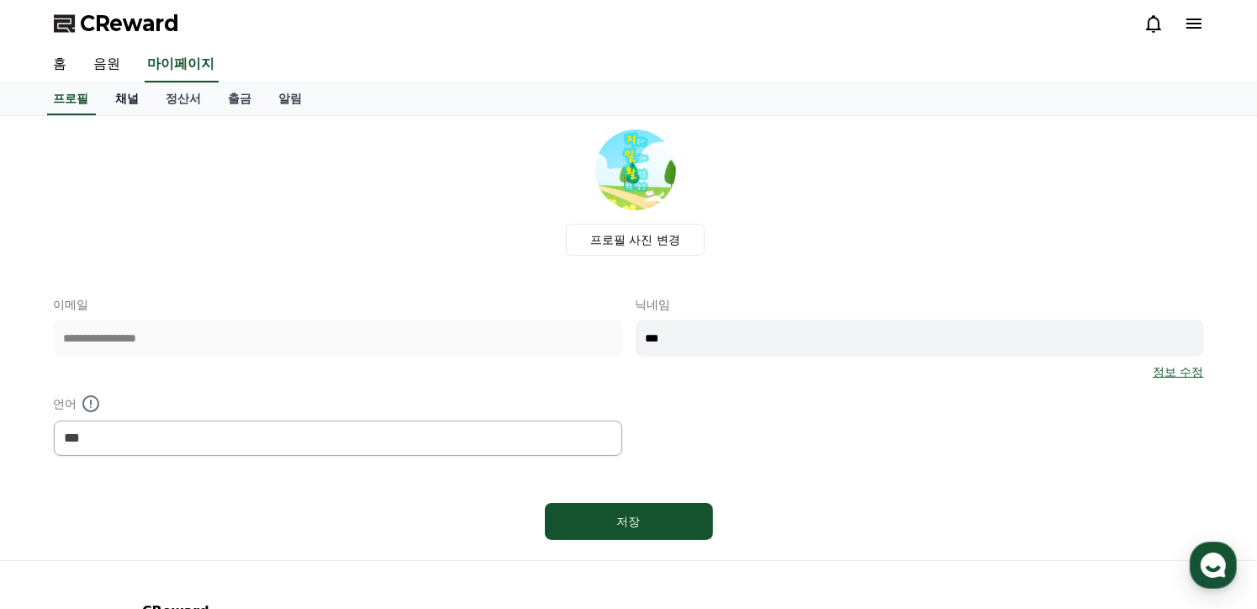
click at [129, 105] on link "채널" at bounding box center [128, 99] width 50 height 32
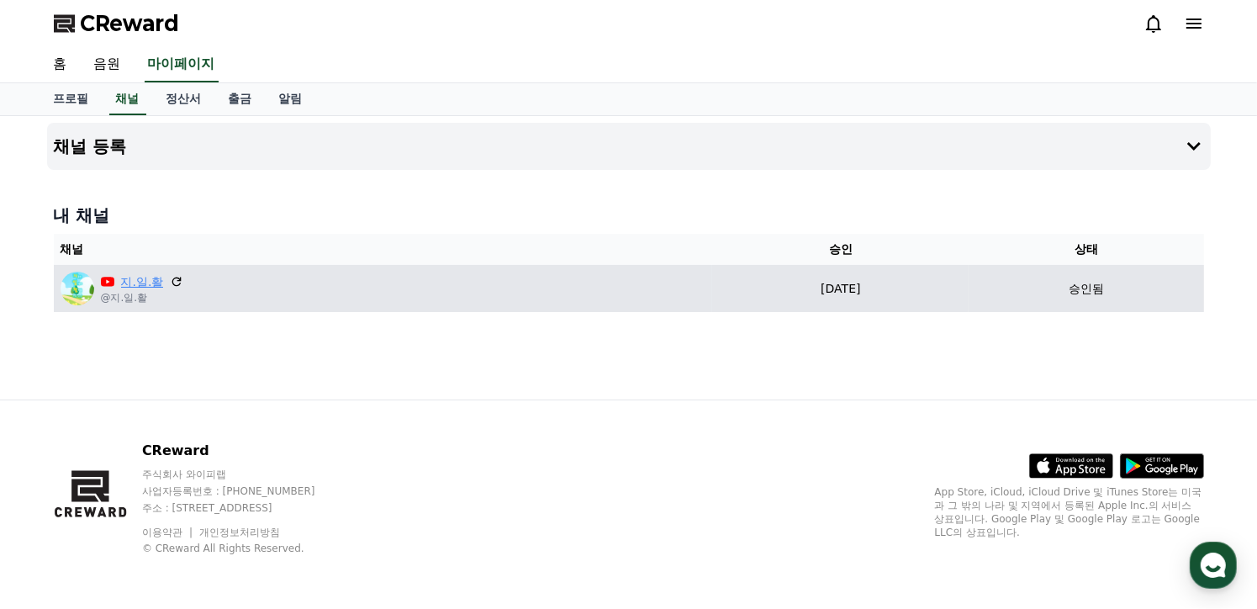
click at [142, 282] on link "지.일.활" at bounding box center [142, 282] width 43 height 18
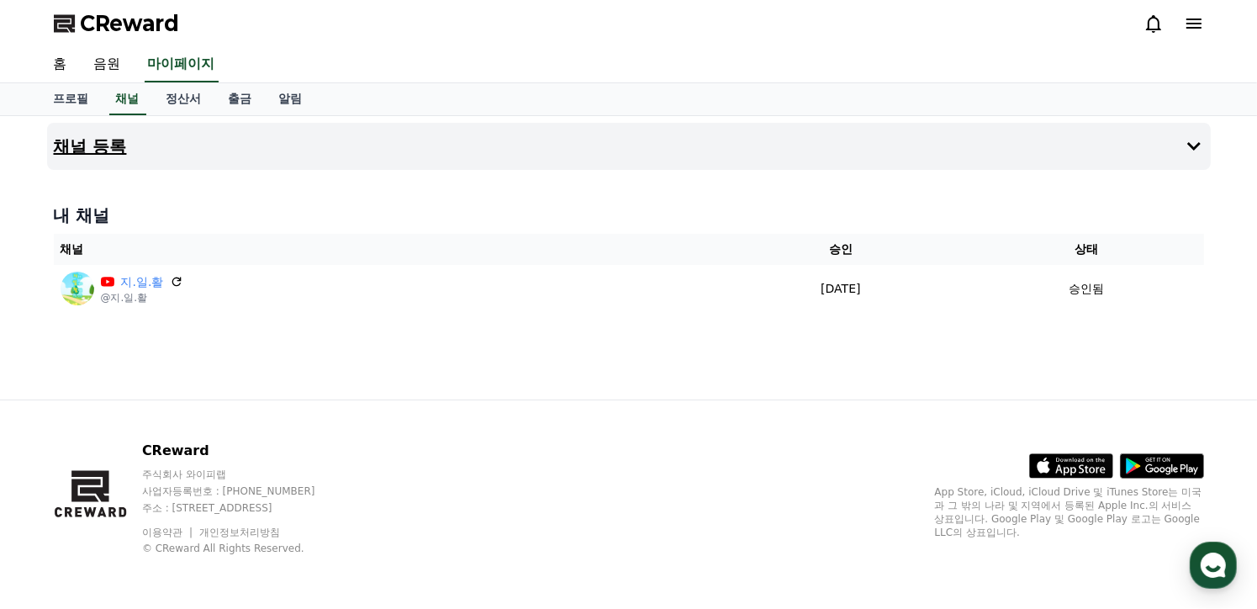
click at [1189, 151] on icon at bounding box center [1194, 146] width 20 height 20
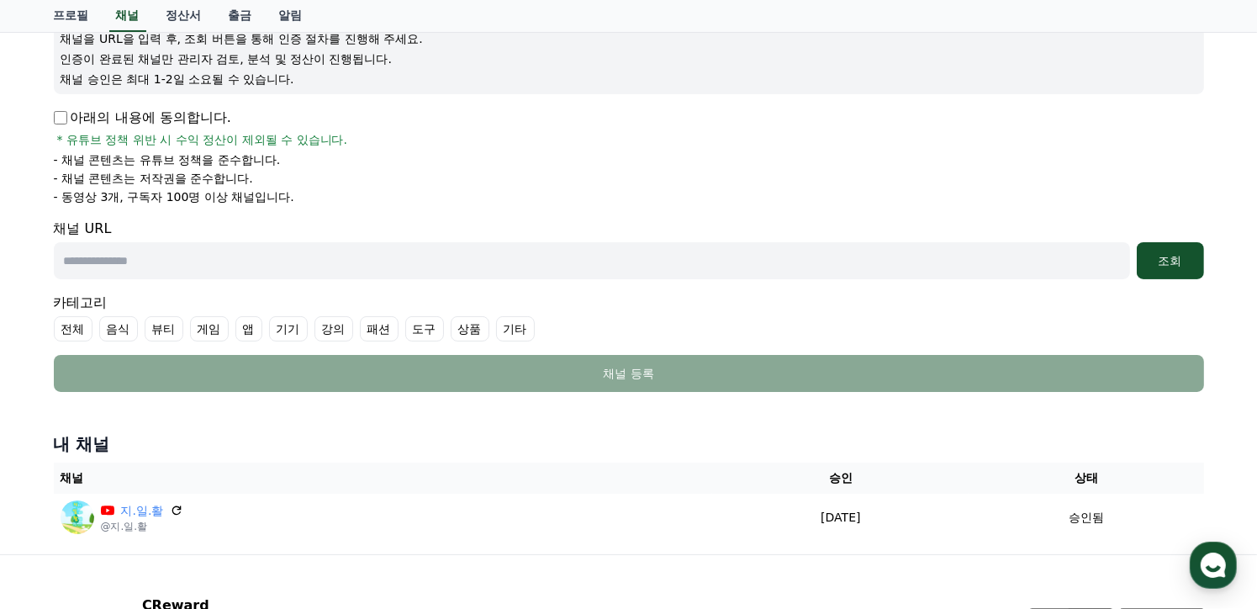
scroll to position [84, 0]
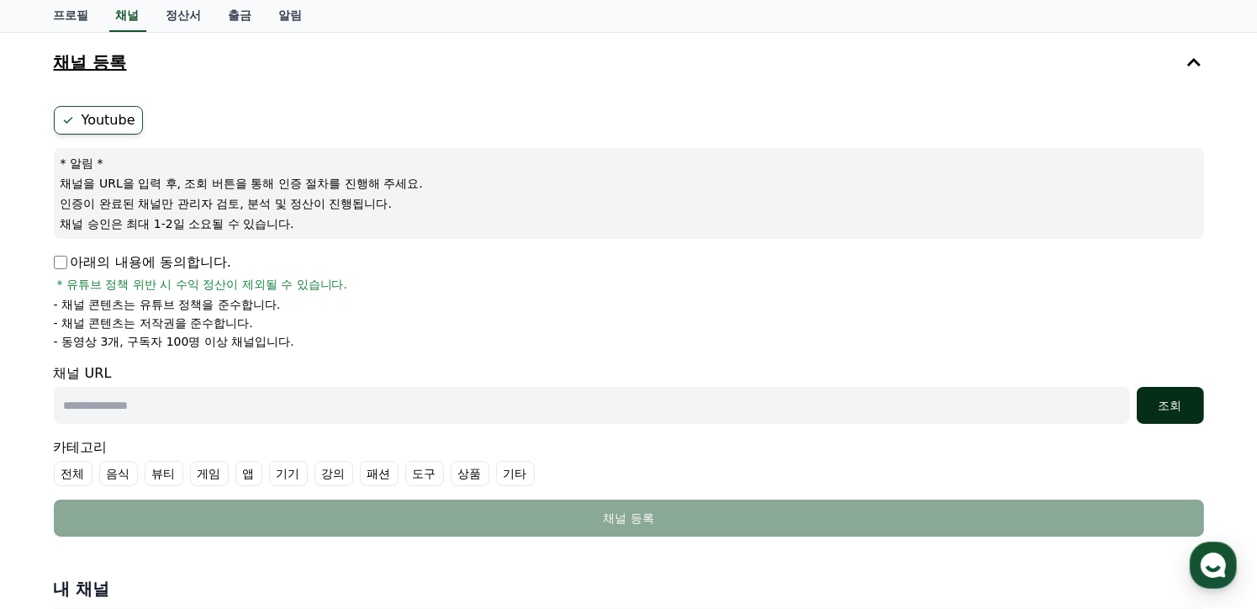
click at [1170, 414] on button "조회" at bounding box center [1170, 405] width 67 height 37
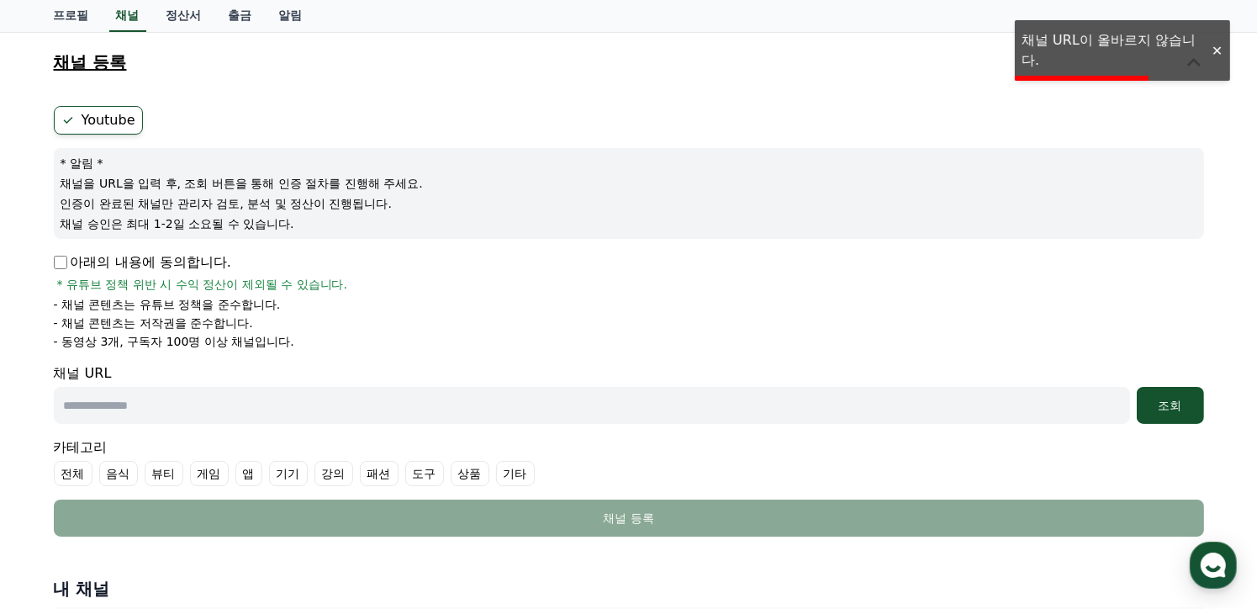
click at [1214, 53] on div at bounding box center [1216, 51] width 27 height 16
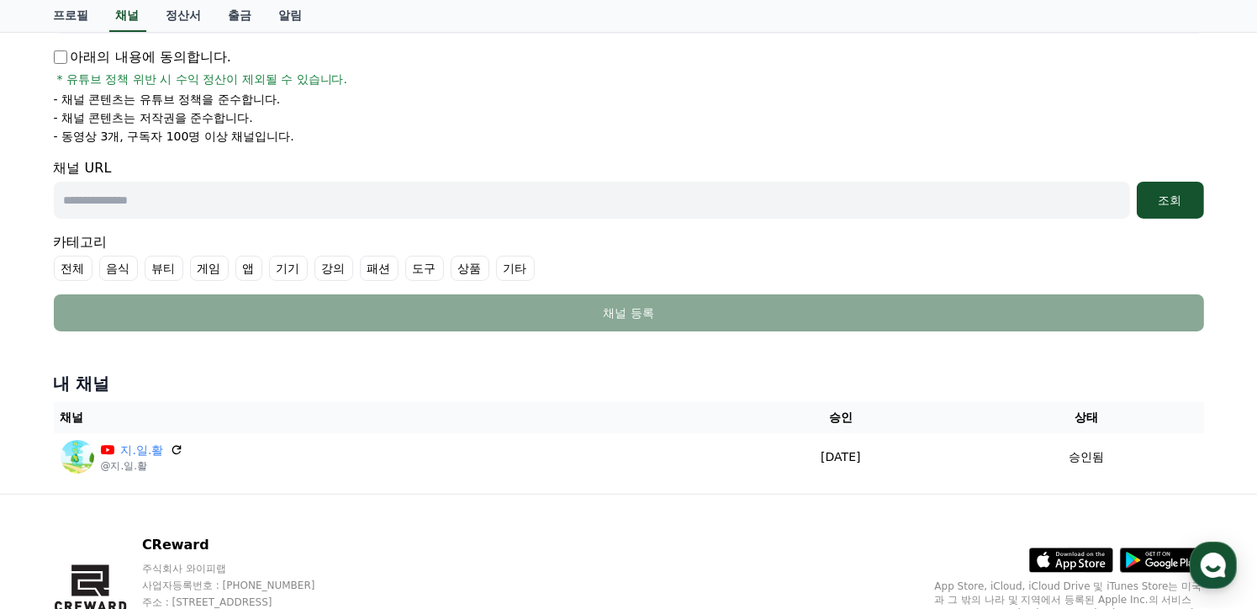
scroll to position [336, 0]
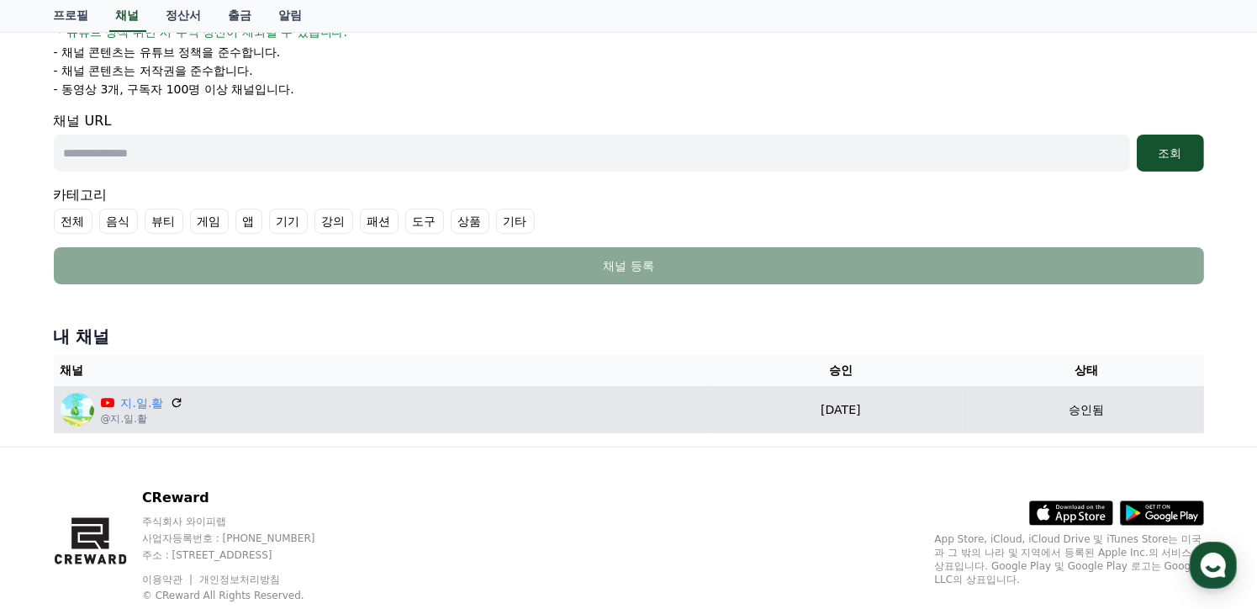
click at [102, 403] on icon at bounding box center [106, 402] width 13 height 9
click at [80, 409] on img at bounding box center [78, 410] width 34 height 34
click at [172, 403] on icon at bounding box center [177, 403] width 10 height 10
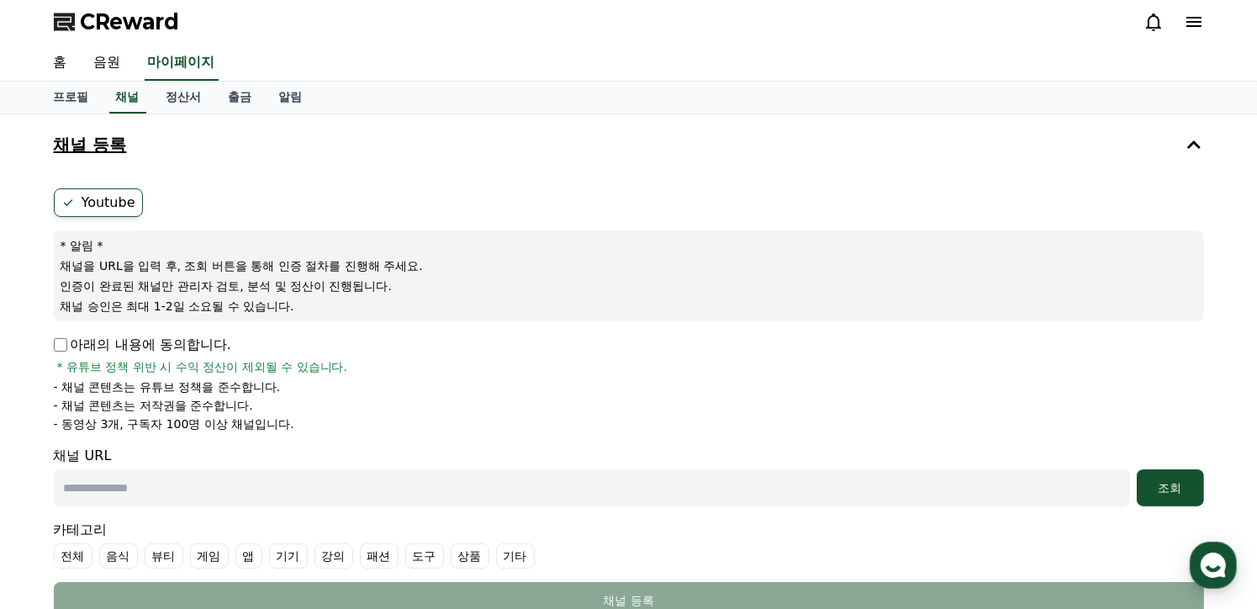
scroll to position [0, 0]
click at [193, 98] on link "정산서" at bounding box center [184, 99] width 62 height 32
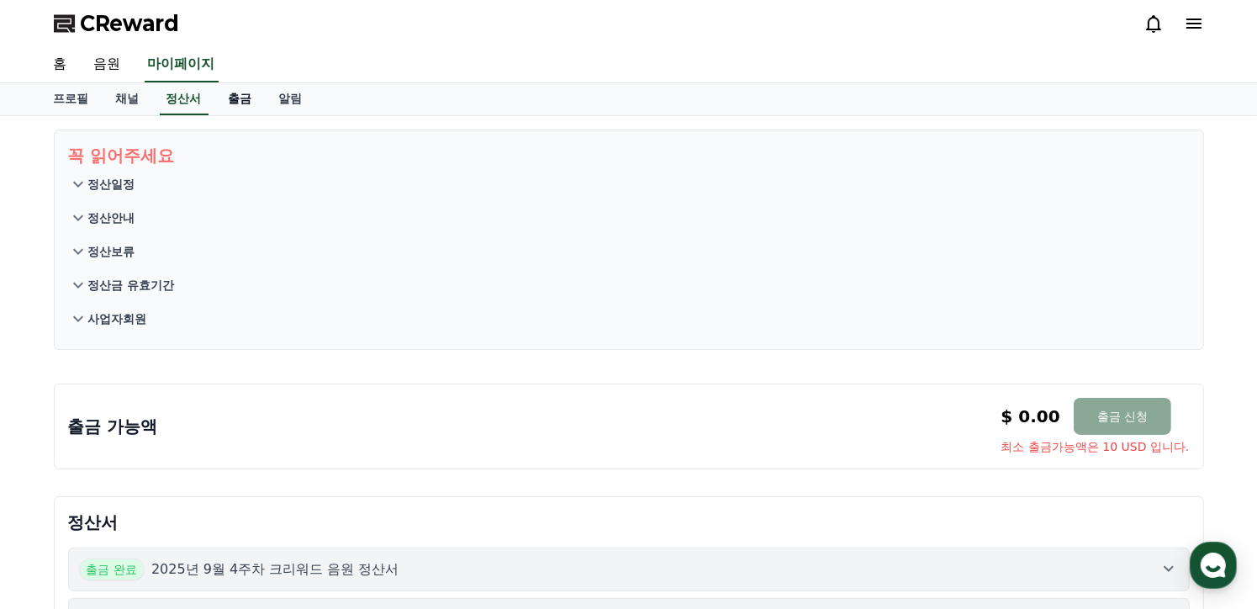
click at [231, 98] on link "출금" at bounding box center [240, 99] width 50 height 32
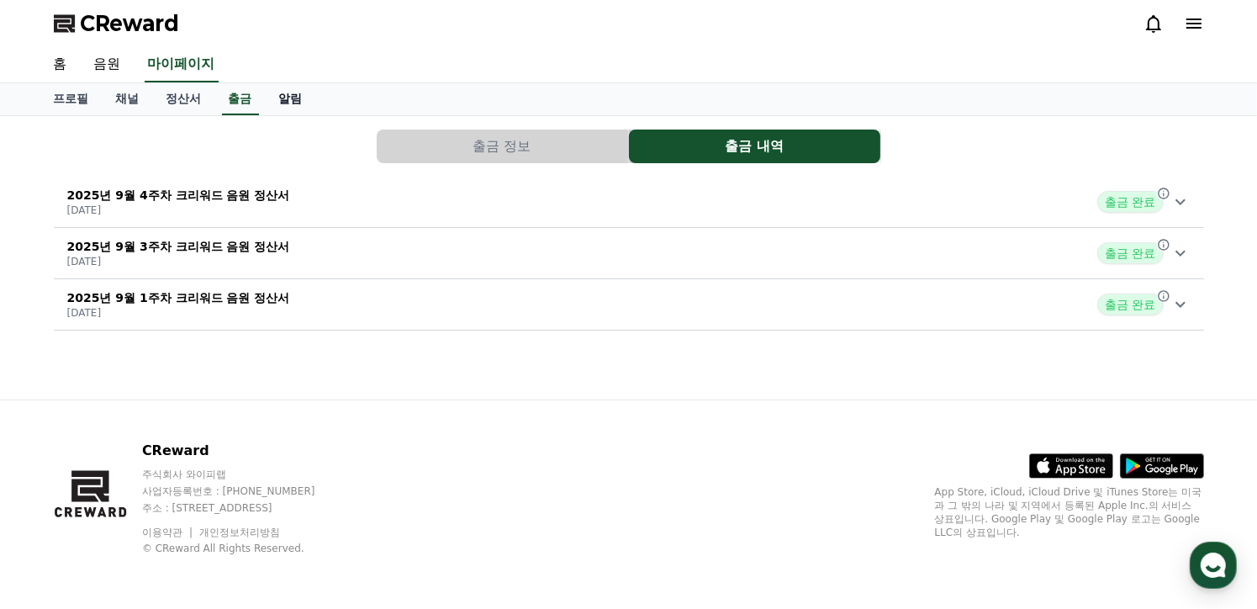
click at [298, 98] on link "알림" at bounding box center [291, 99] width 50 height 32
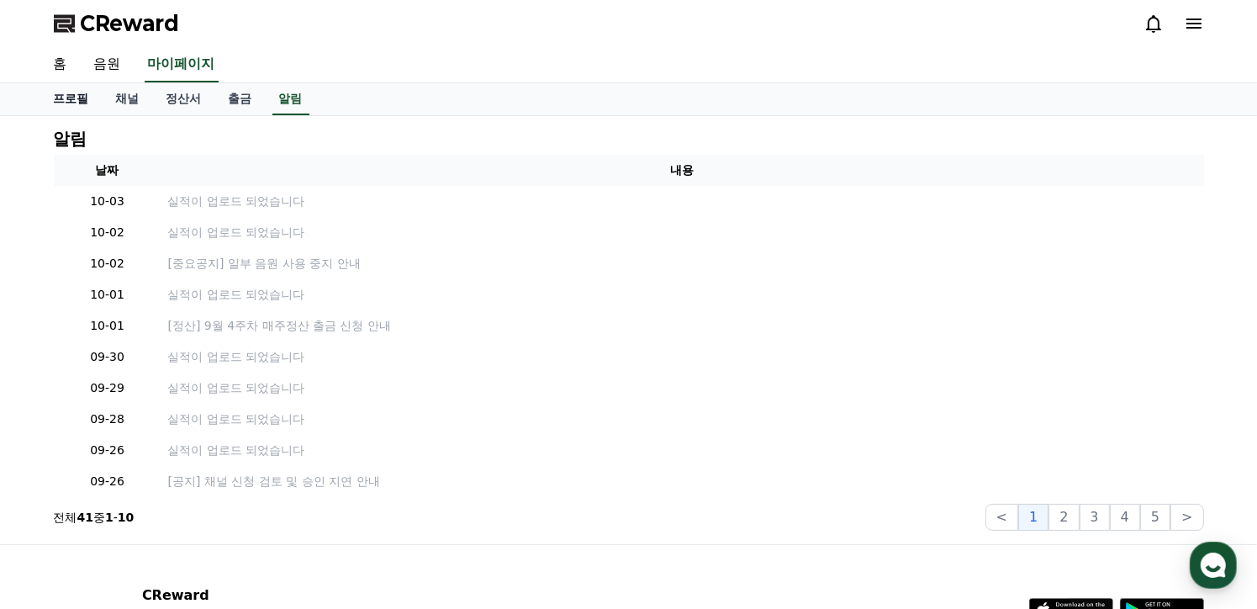
click at [71, 93] on link "프로필" at bounding box center [71, 99] width 62 height 32
select select "**********"
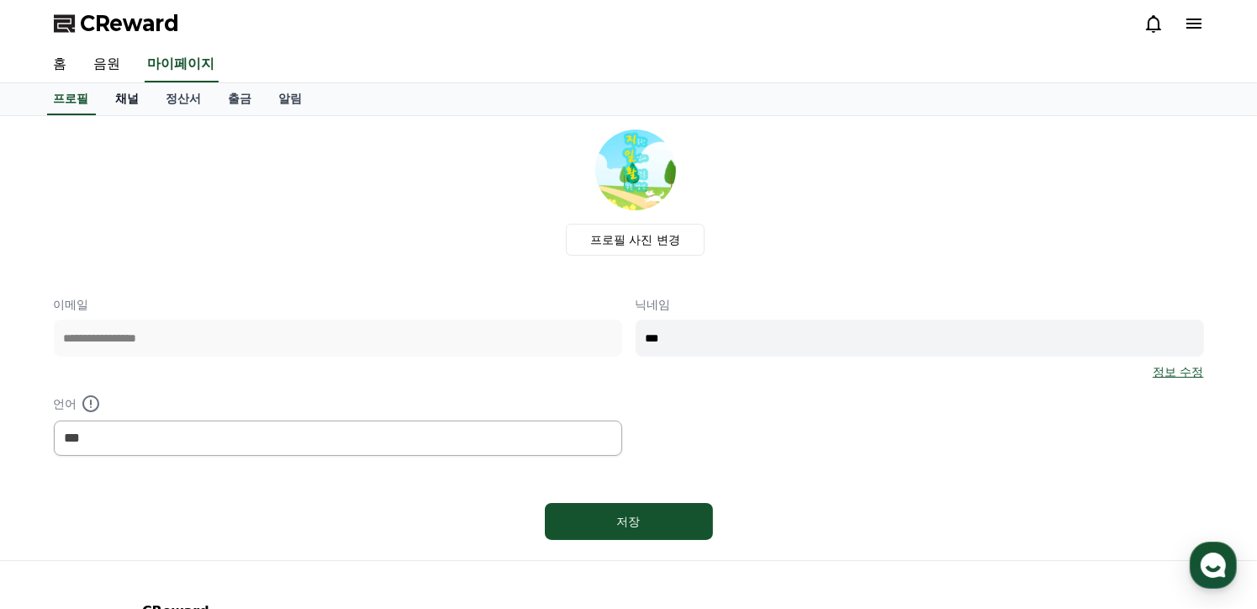
click at [118, 93] on link "채널" at bounding box center [128, 99] width 50 height 32
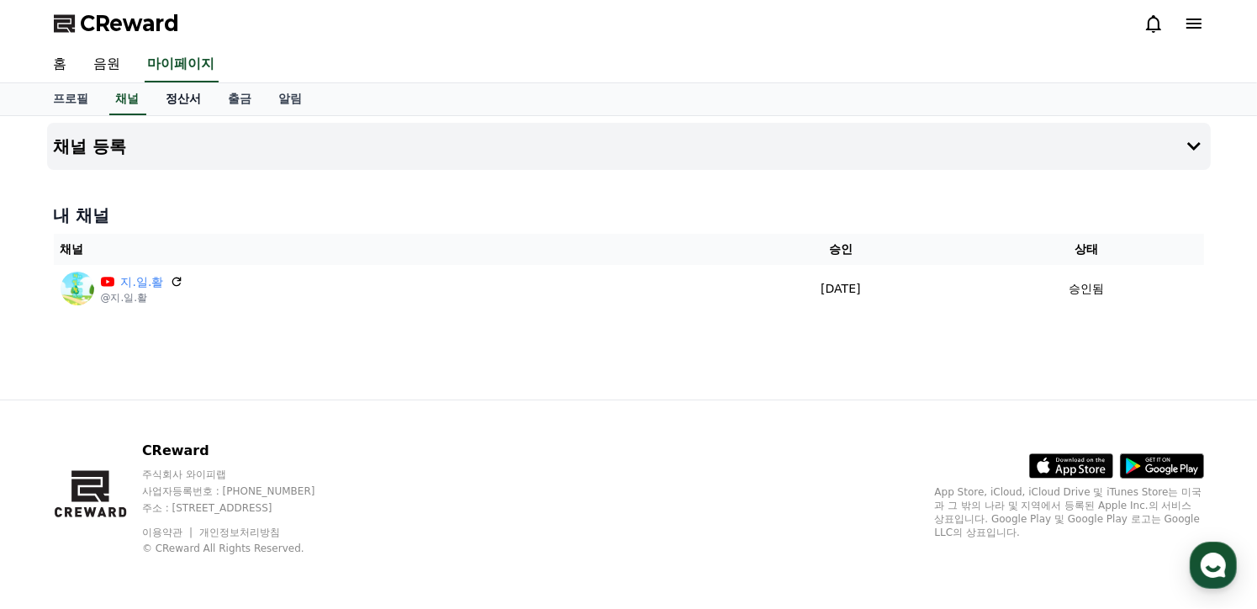
click at [178, 98] on link "정산서" at bounding box center [184, 99] width 62 height 32
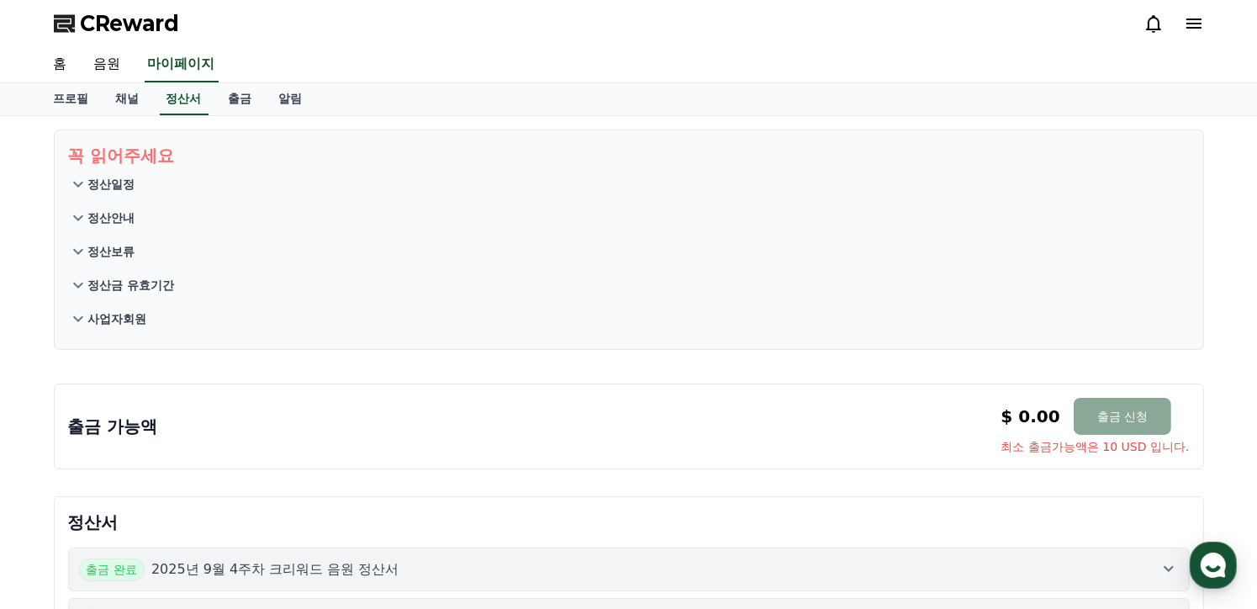
click at [84, 282] on icon at bounding box center [78, 285] width 20 height 20
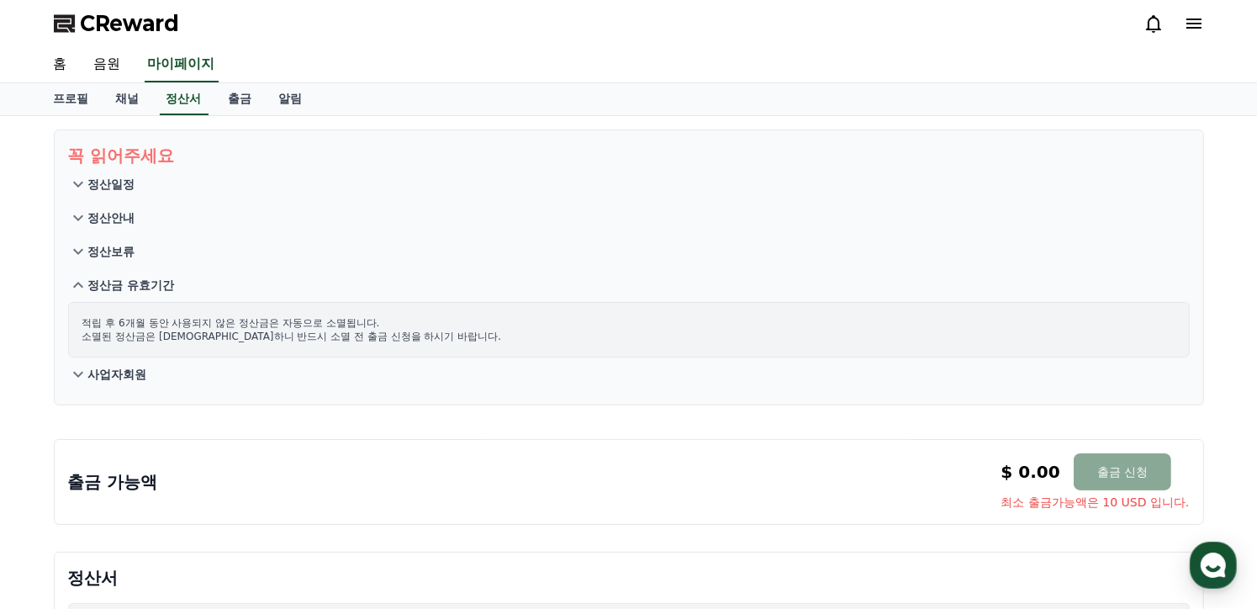
click at [81, 254] on icon at bounding box center [78, 251] width 20 height 20
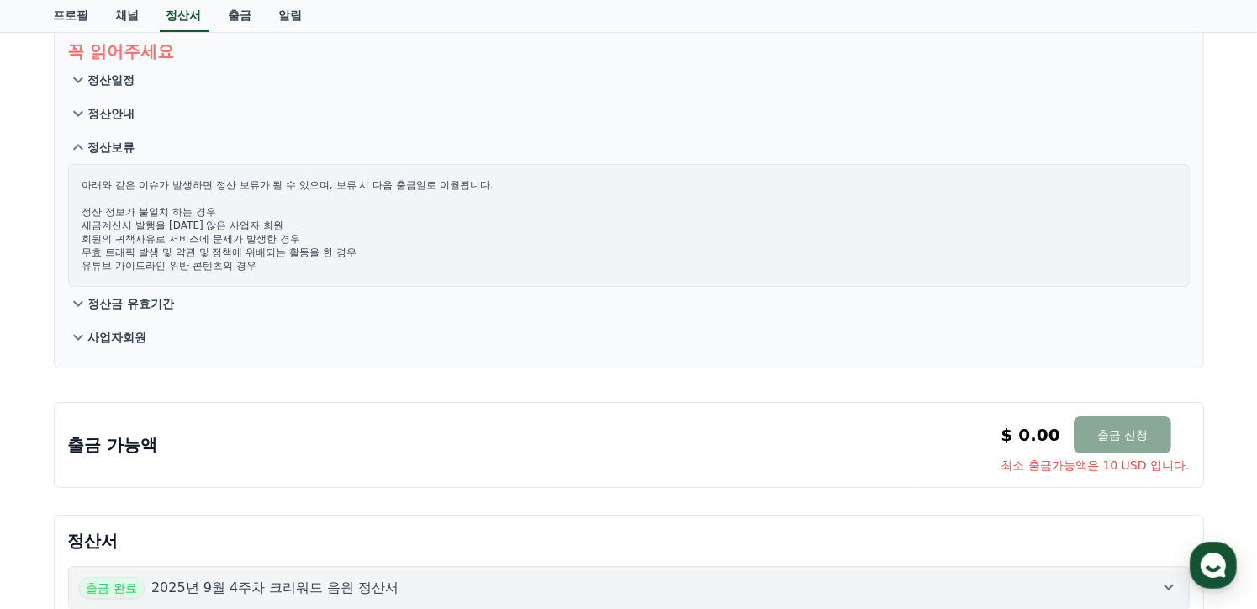
scroll to position [252, 0]
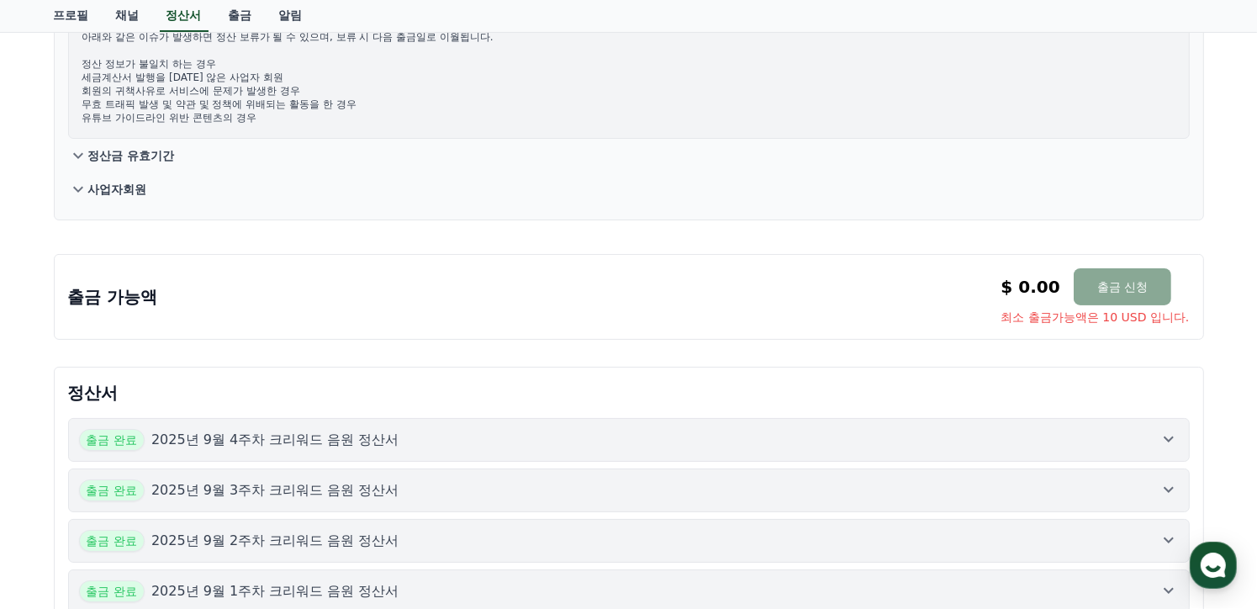
click at [1176, 439] on icon at bounding box center [1169, 439] width 20 height 20
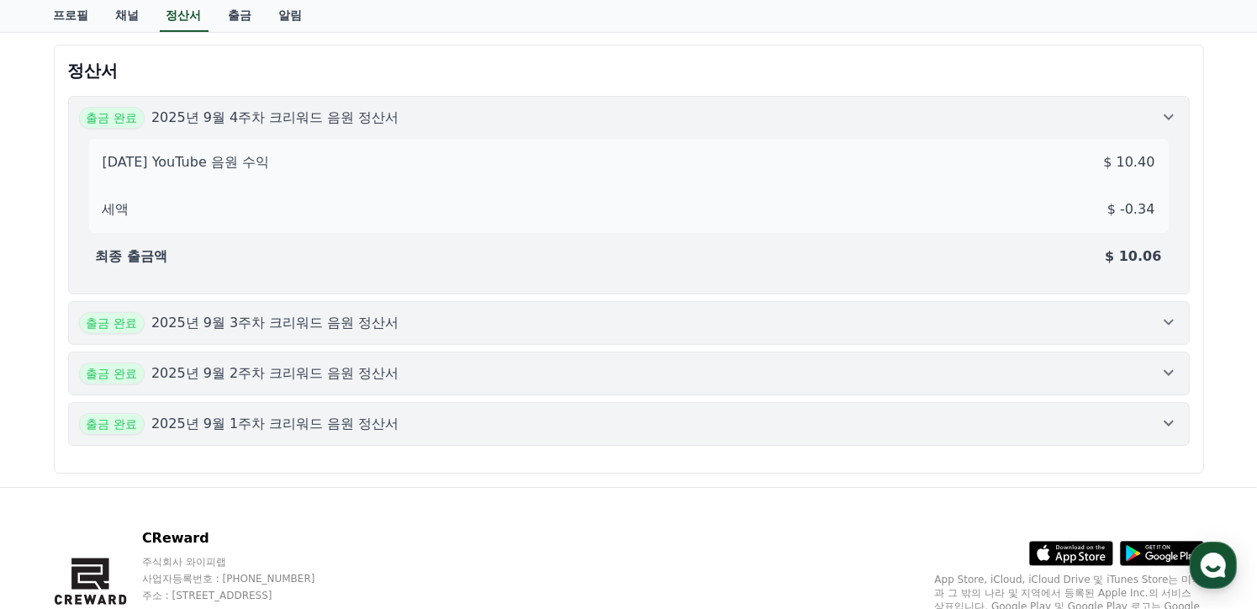
scroll to position [589, 0]
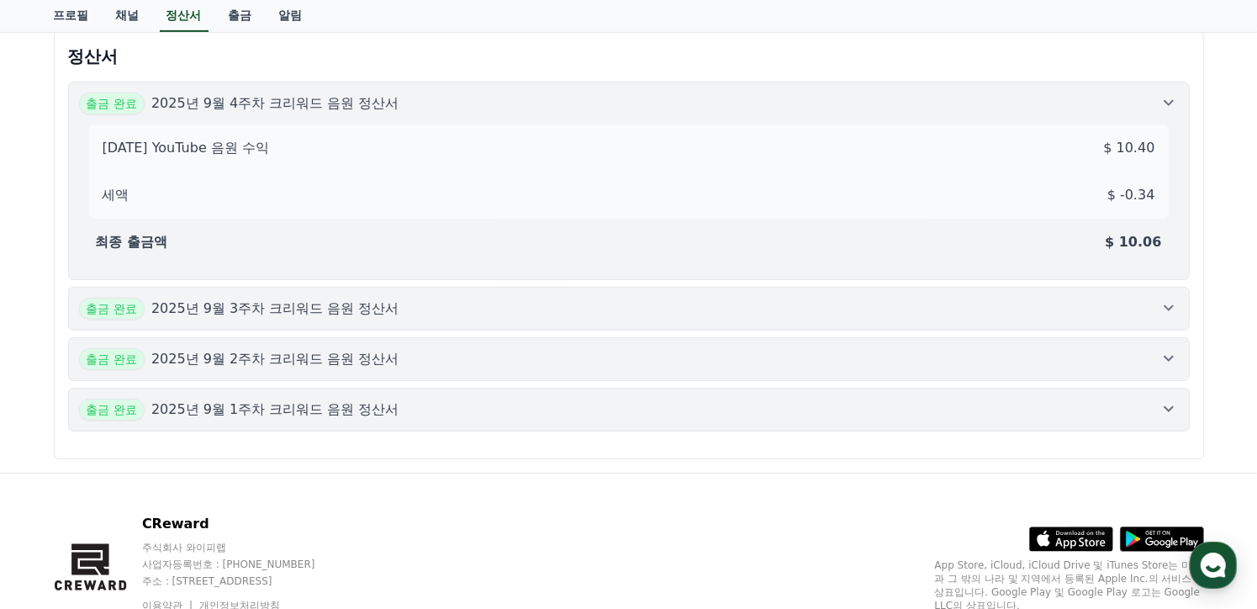
click at [1170, 307] on icon at bounding box center [1169, 308] width 20 height 20
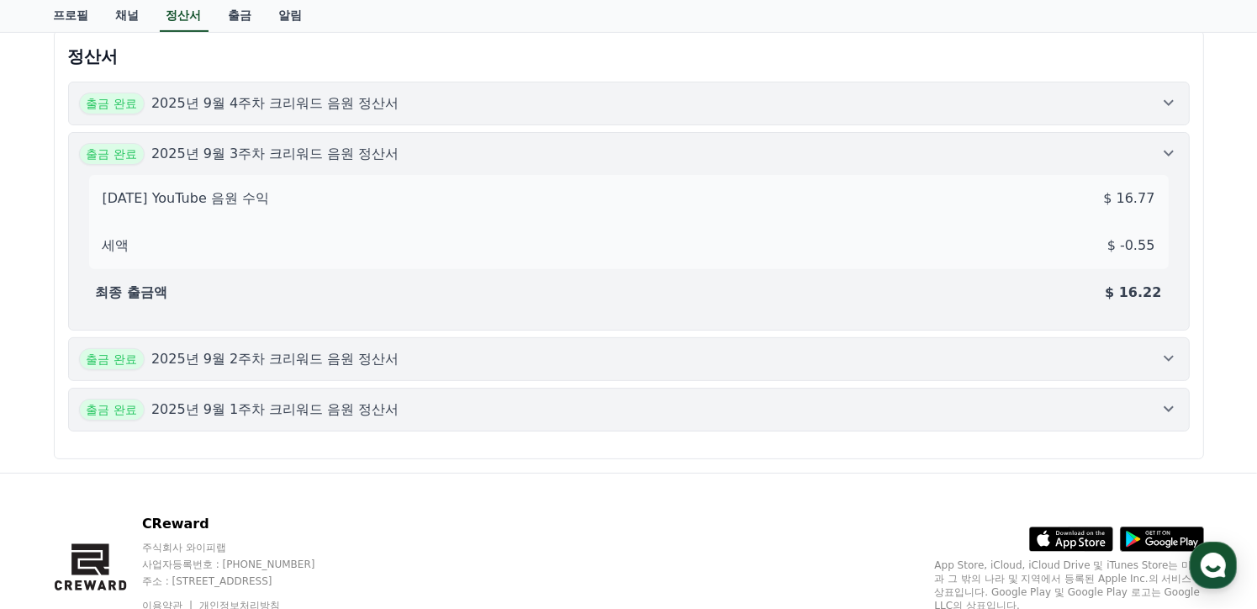
click at [1164, 357] on icon at bounding box center [1169, 358] width 20 height 20
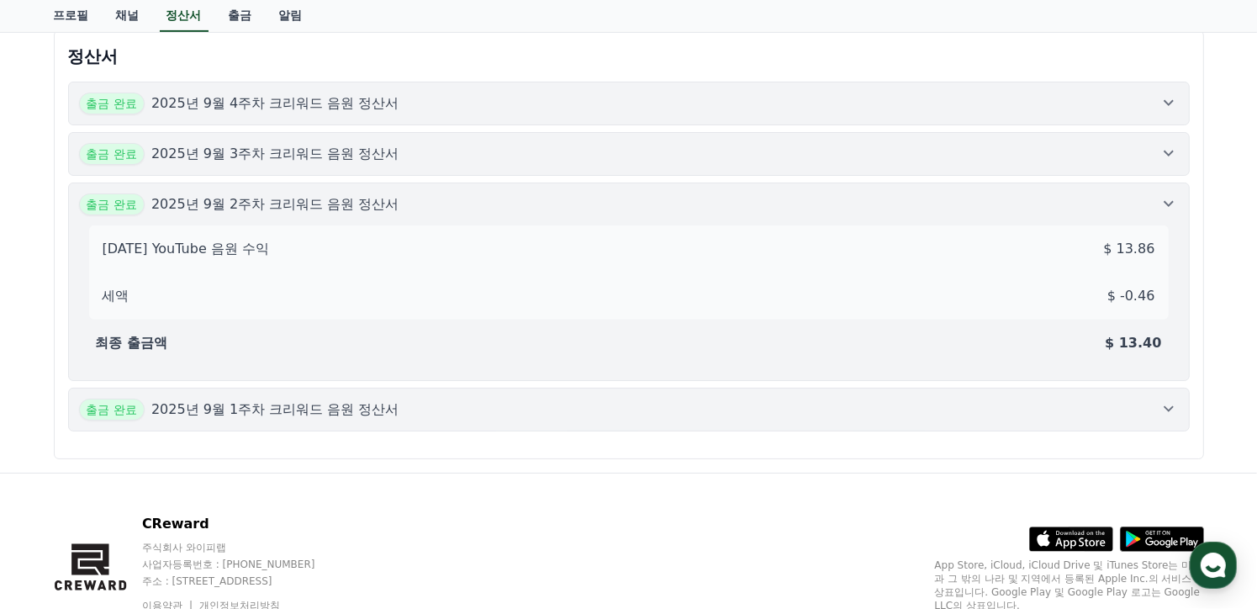
click at [1166, 400] on icon at bounding box center [1169, 409] width 20 height 20
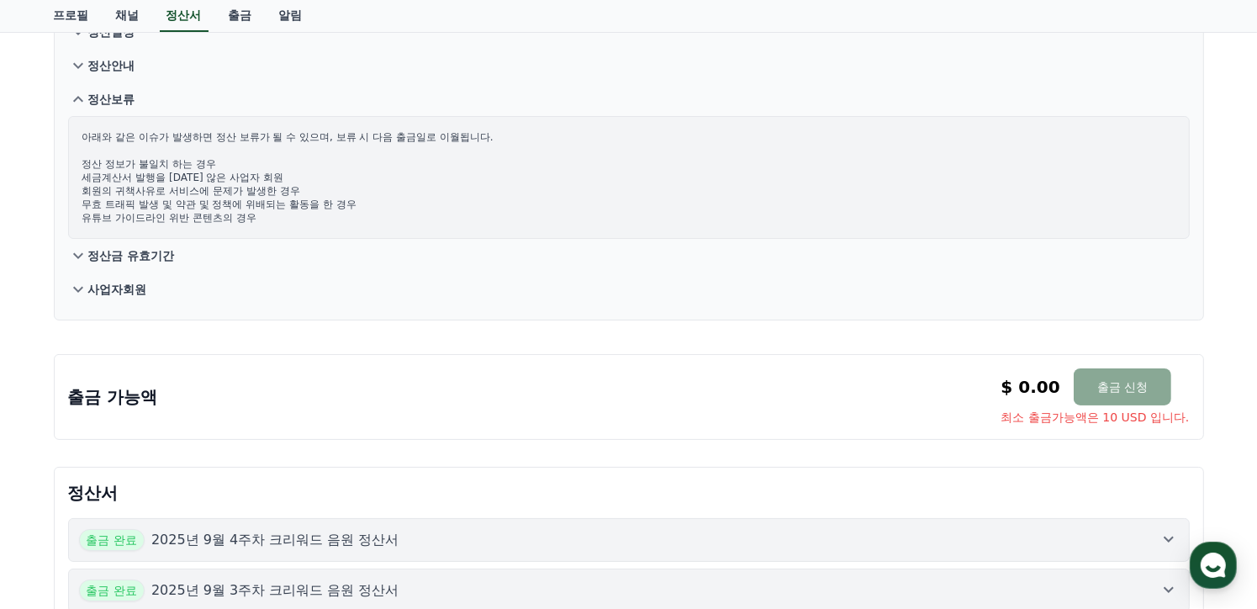
scroll to position [0, 0]
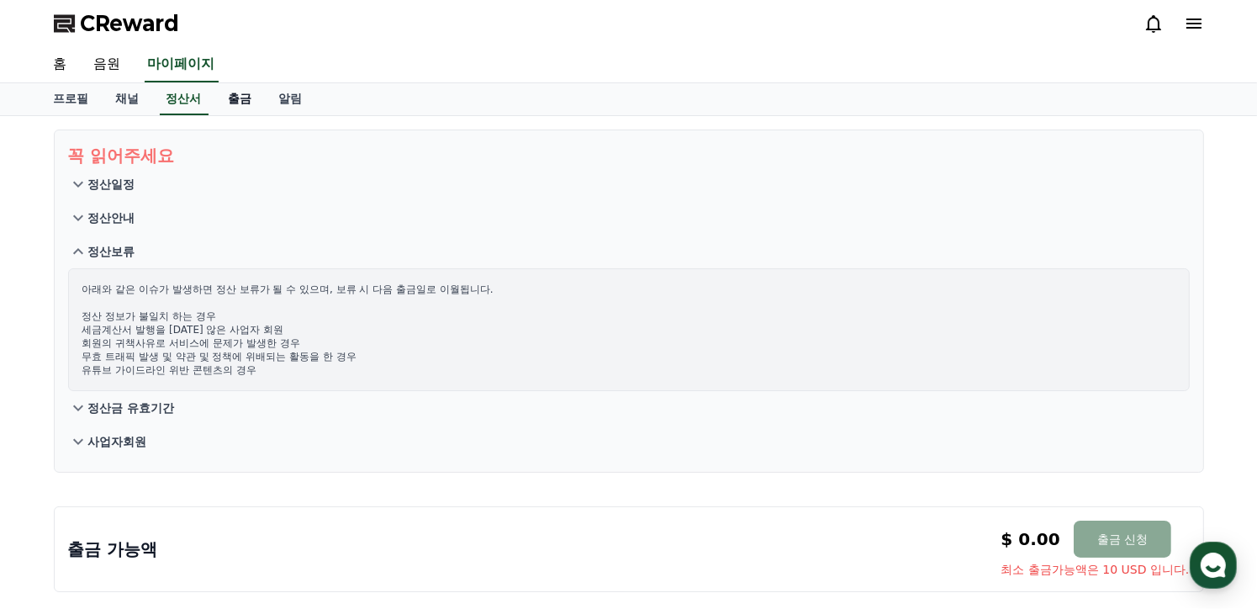
click at [259, 97] on link "출금" at bounding box center [240, 99] width 50 height 32
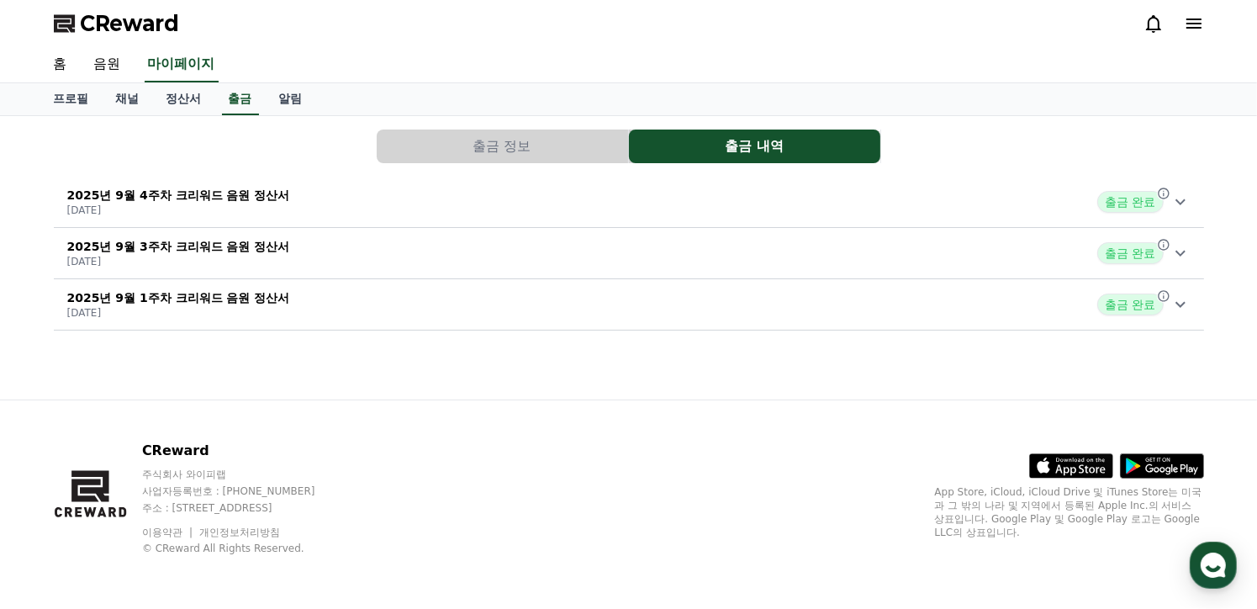
click at [1180, 210] on icon at bounding box center [1180, 202] width 20 height 20
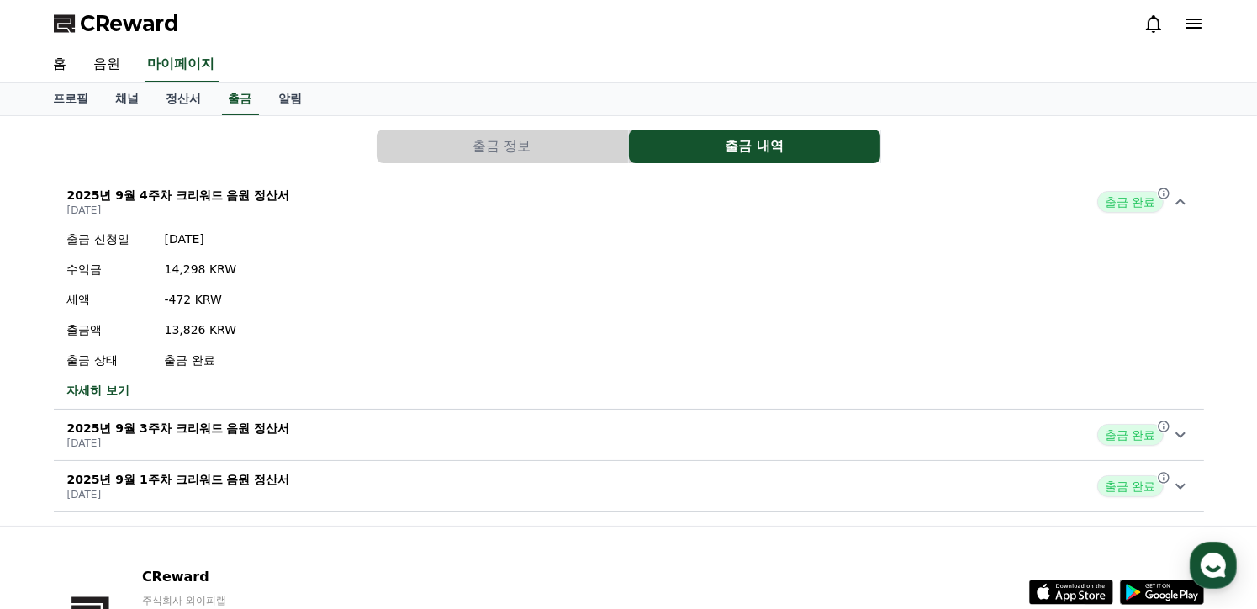
click at [1180, 429] on icon at bounding box center [1180, 435] width 20 height 20
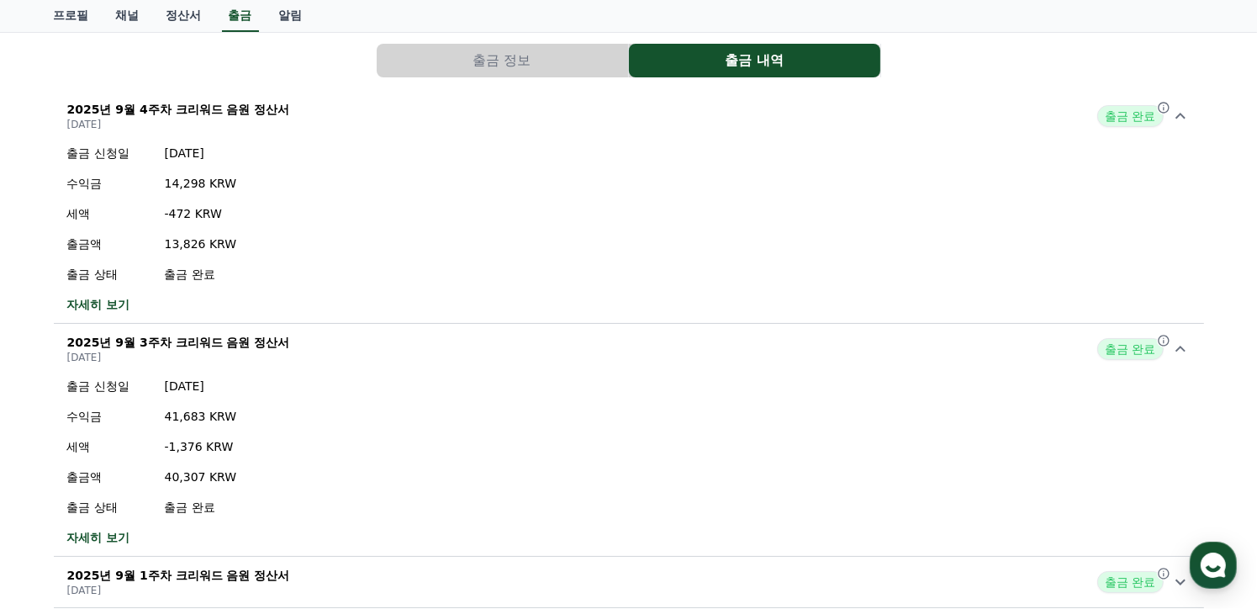
scroll to position [168, 0]
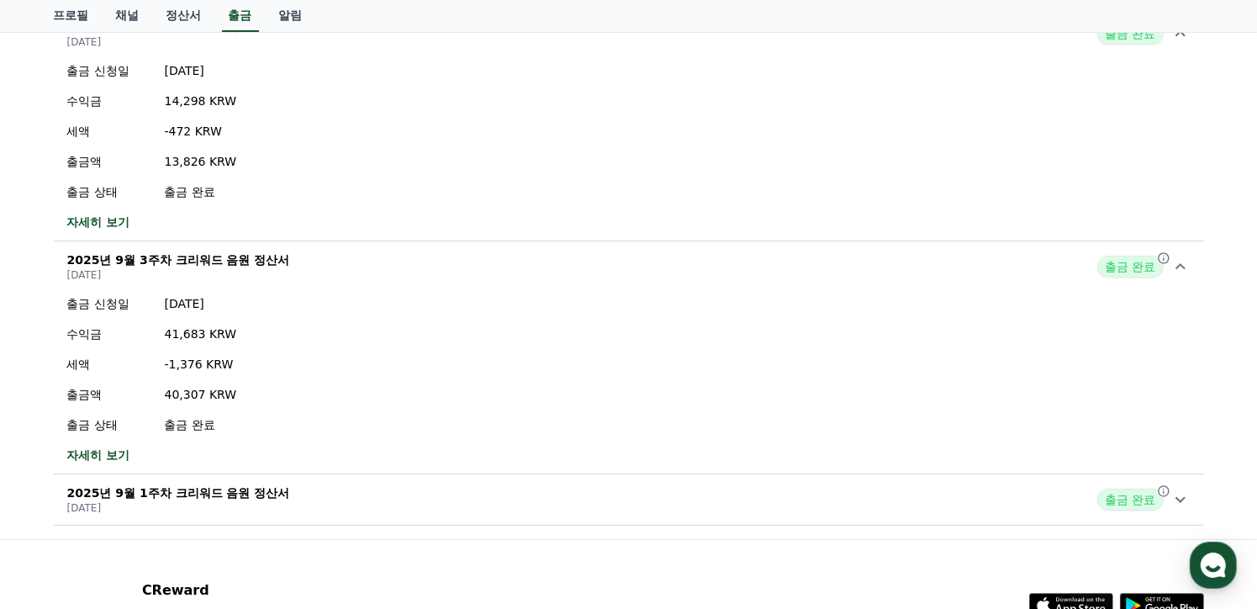
click at [1172, 493] on icon at bounding box center [1180, 499] width 20 height 20
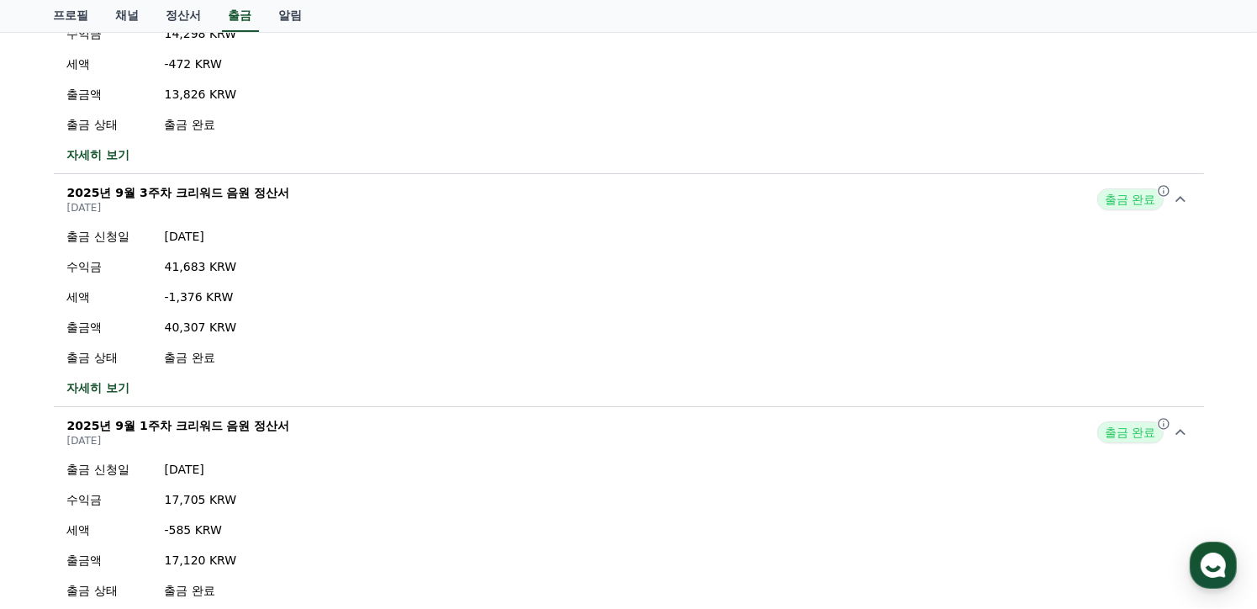
scroll to position [0, 0]
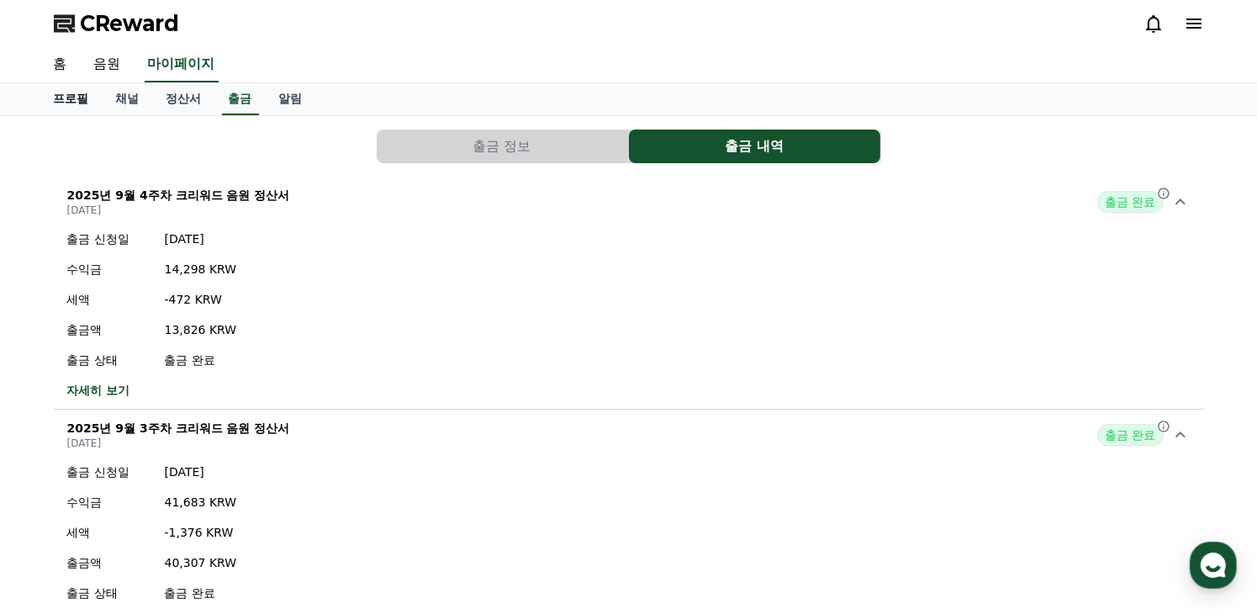
click at [69, 96] on link "프로필" at bounding box center [71, 99] width 62 height 32
select select "**********"
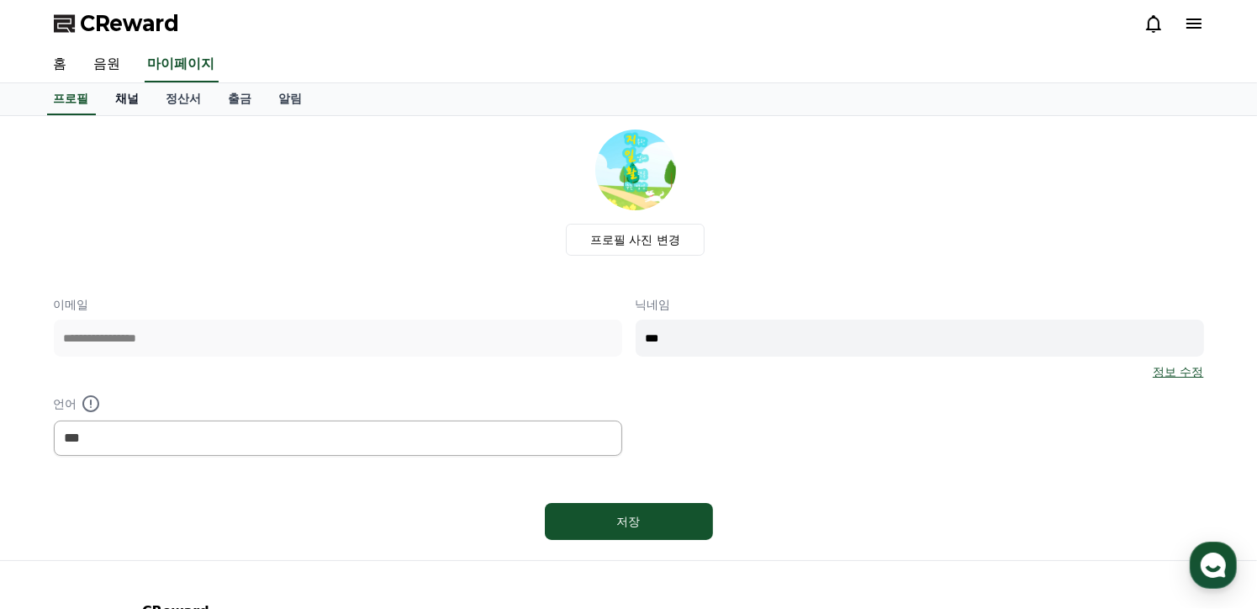
click at [135, 100] on link "채널" at bounding box center [128, 99] width 50 height 32
